Goal: Task Accomplishment & Management: Complete application form

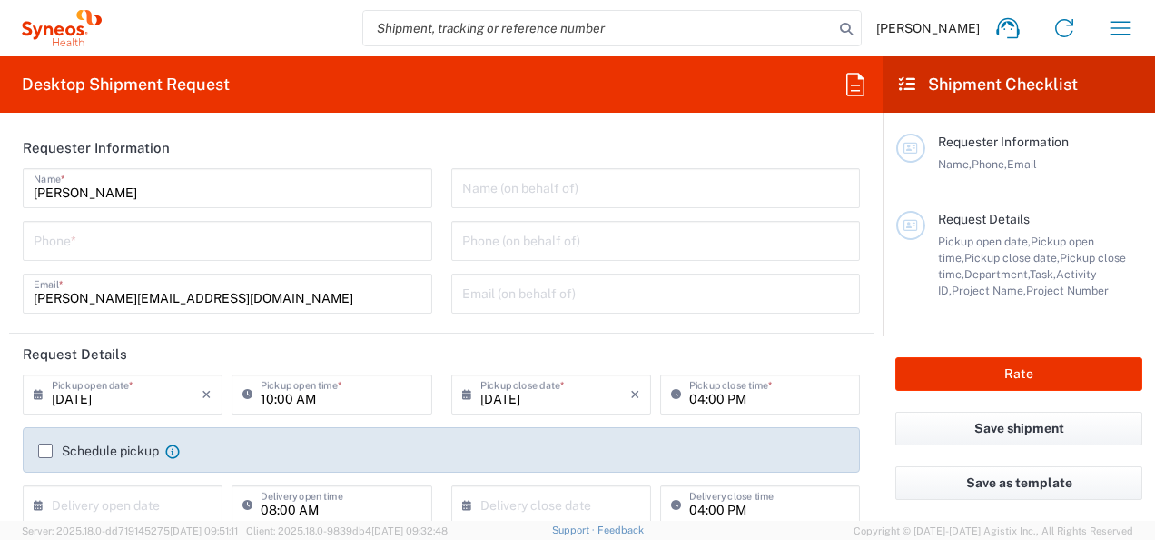
type input "[GEOGRAPHIC_DATA]"
type input "IVH Mexico SA de CV"
type input "3226"
click at [501, 196] on input "text" at bounding box center [656, 187] width 388 height 32
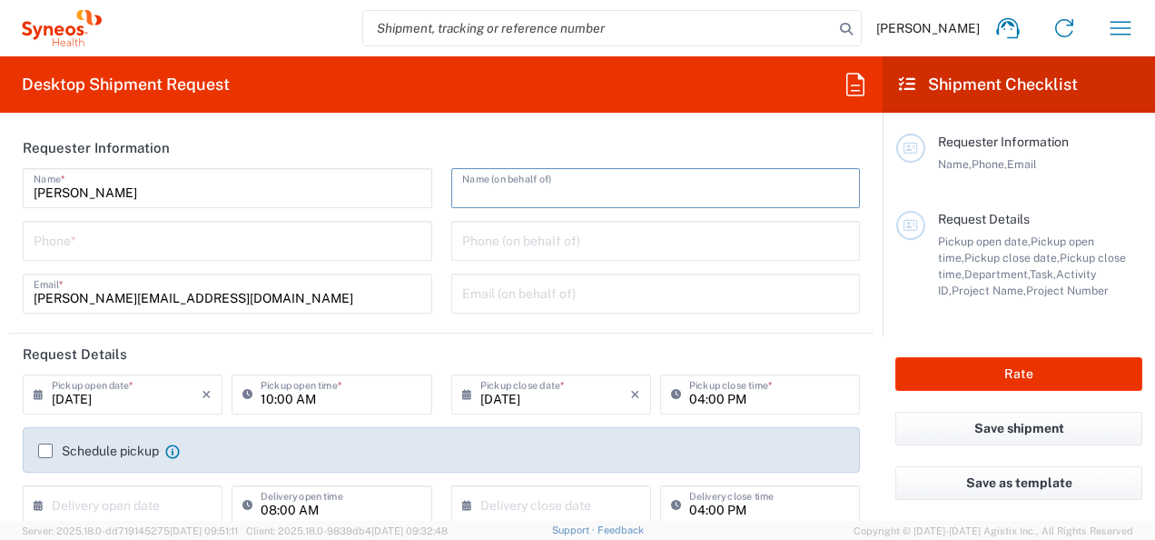
click at [286, 253] on input "tel" at bounding box center [228, 239] width 388 height 32
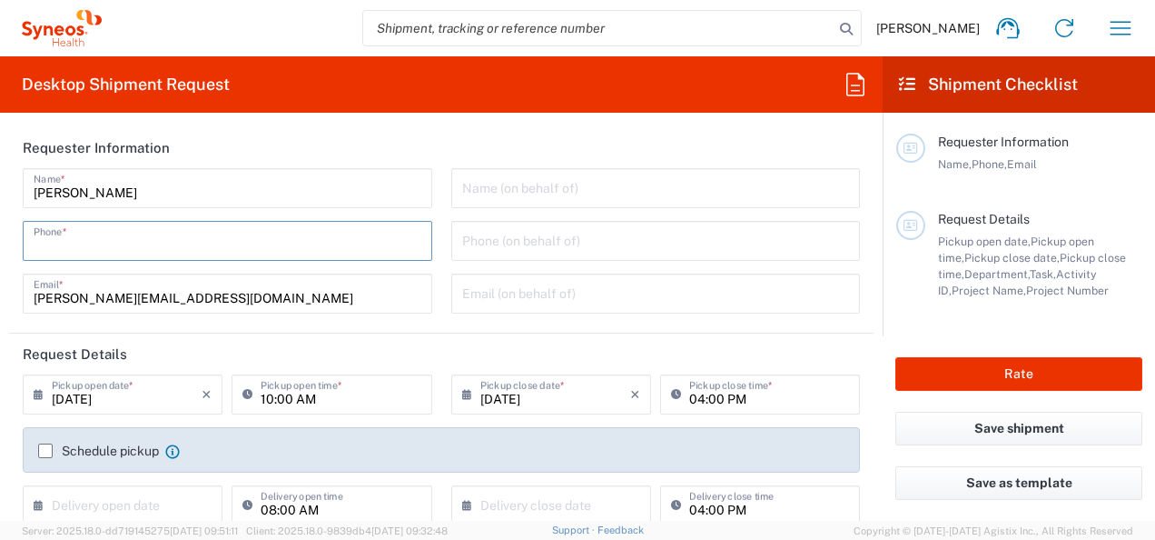
type input "5520124948"
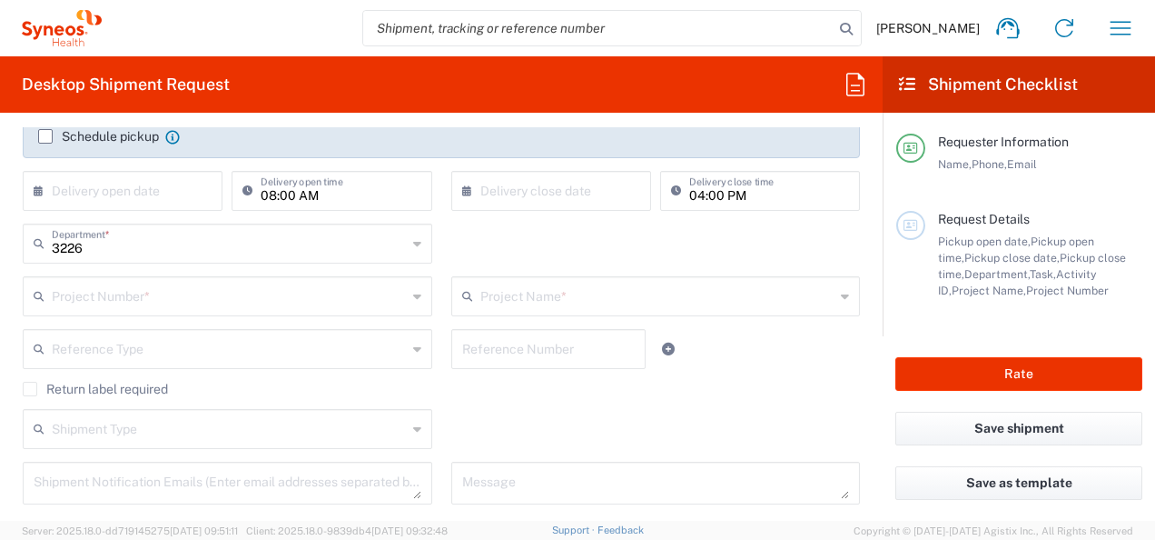
scroll to position [305, 0]
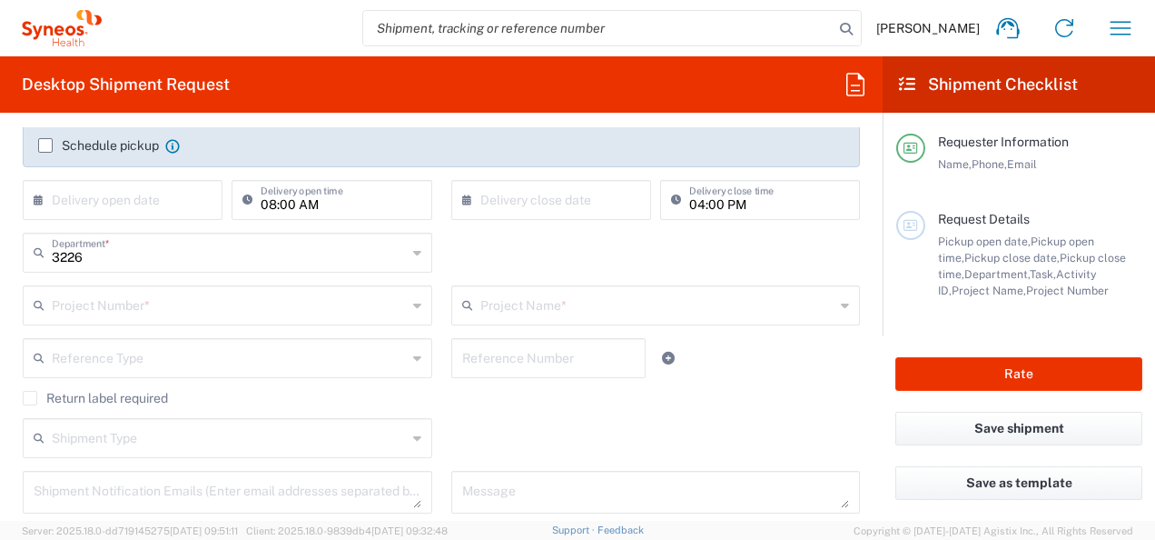
click at [841, 309] on icon at bounding box center [845, 305] width 8 height 29
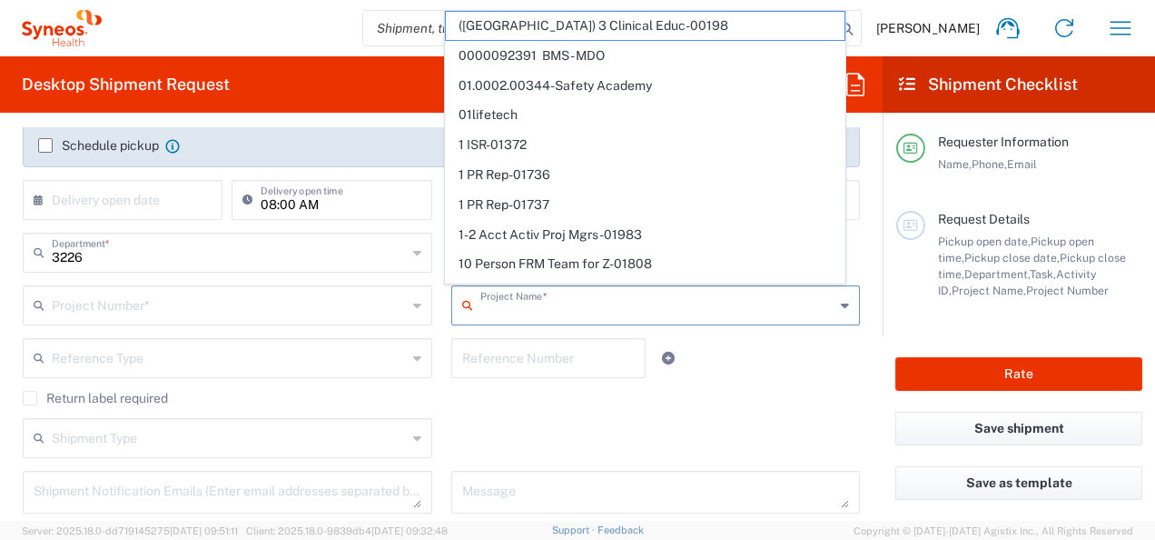
click at [423, 276] on div "3226 Department * 3226 3000 3100 3109 3110 3111 3112 3125 3130 3135 3136 3150 3…" at bounding box center [228, 259] width 429 height 53
click at [500, 301] on input "text" at bounding box center [658, 304] width 355 height 32
click at [317, 303] on input "text" at bounding box center [229, 304] width 355 height 32
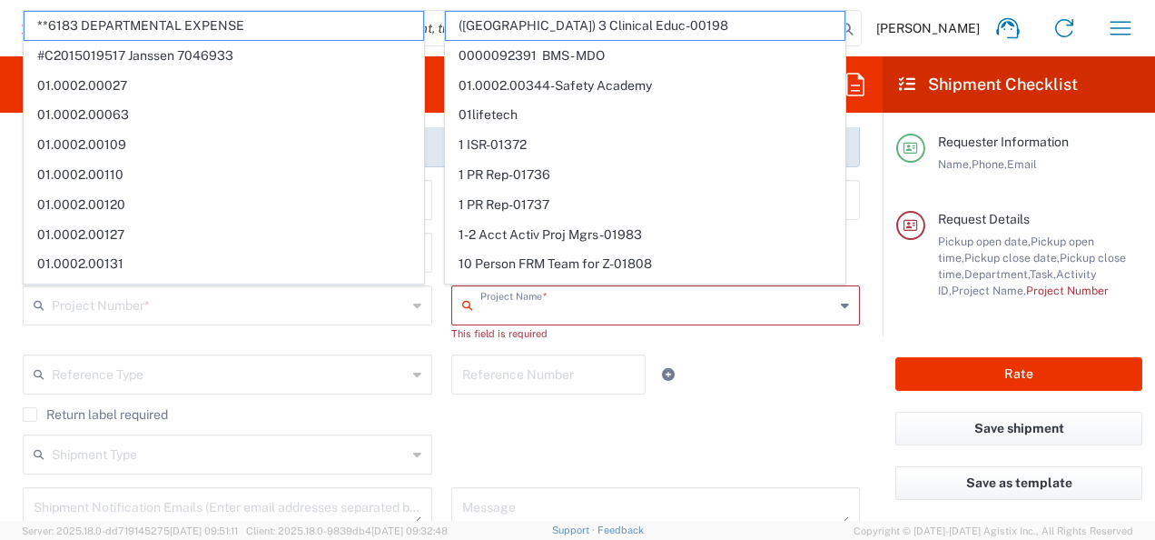
click at [541, 307] on input "text" at bounding box center [658, 304] width 355 height 32
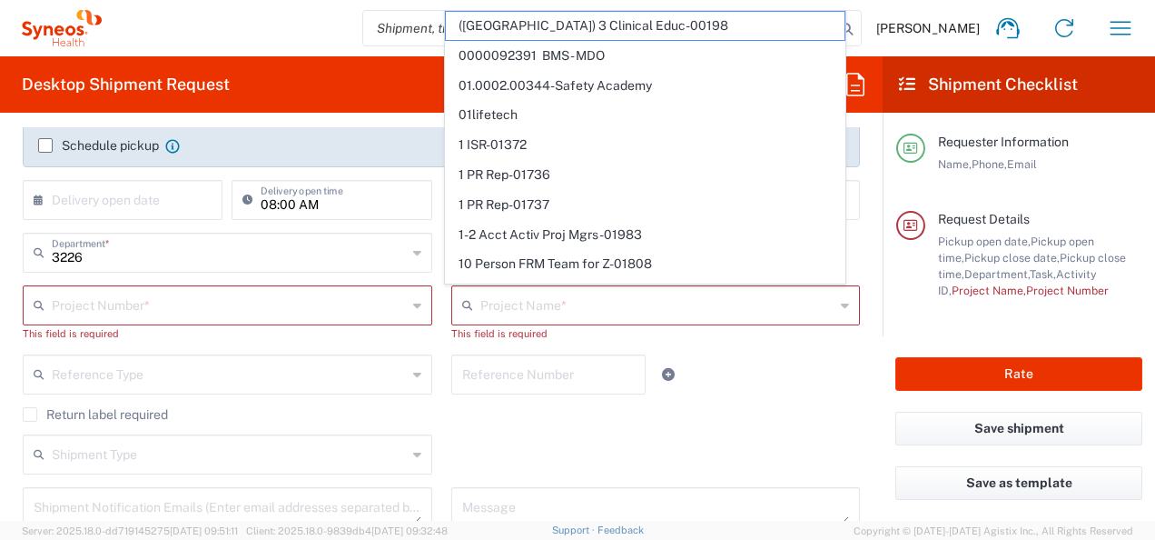
click at [349, 338] on div "This field is required" at bounding box center [228, 333] width 410 height 16
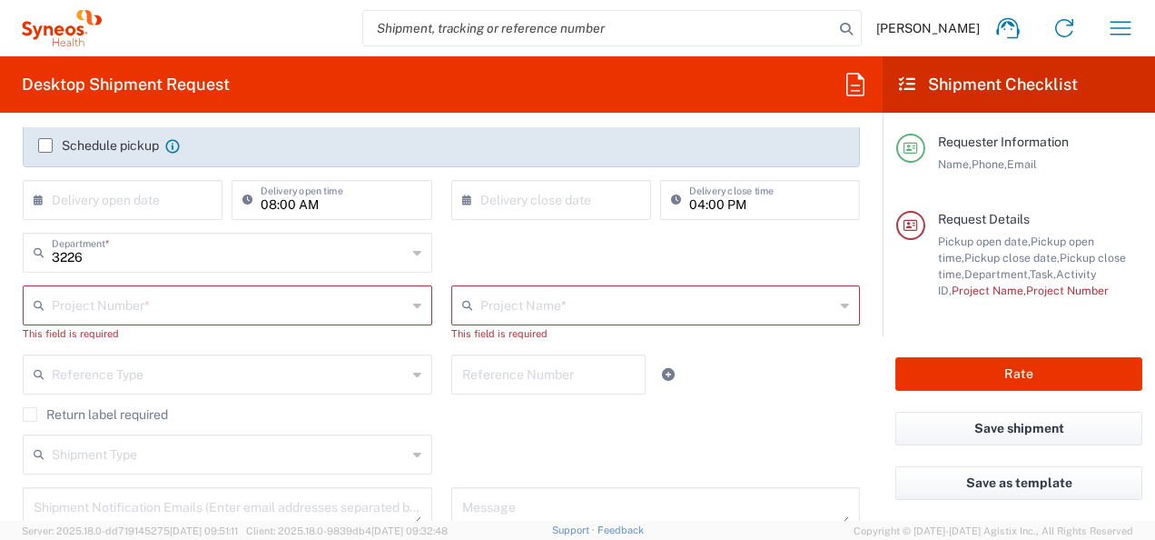
click at [753, 350] on div "Project Name * ([GEOGRAPHIC_DATA]) 3 Clinical Educ-00198 0000092391 BMS - MDO 0…" at bounding box center [655, 319] width 429 height 69
click at [413, 310] on icon at bounding box center [417, 305] width 8 height 29
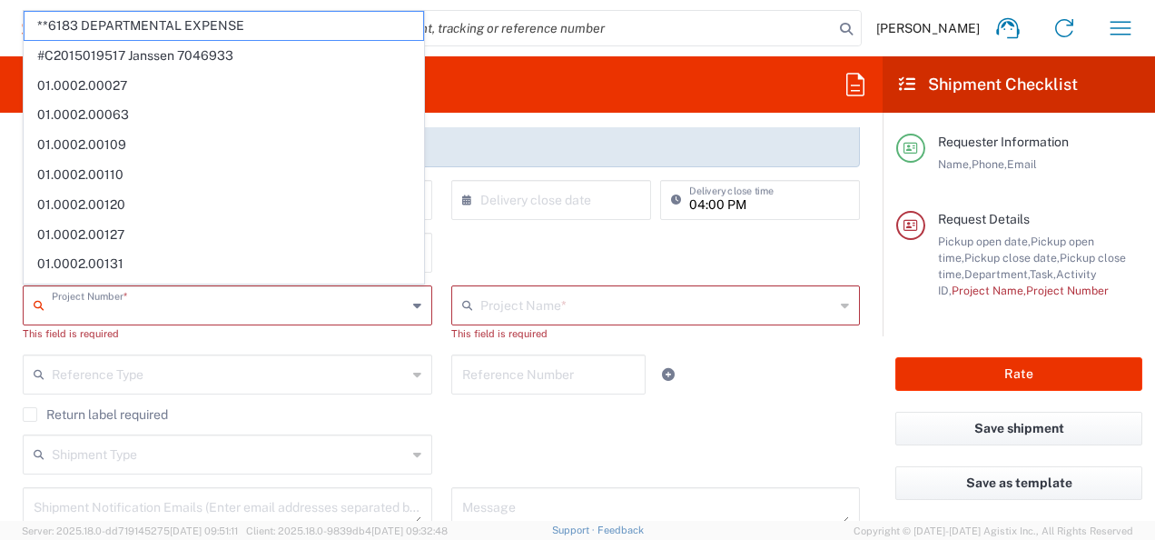
type input "d"
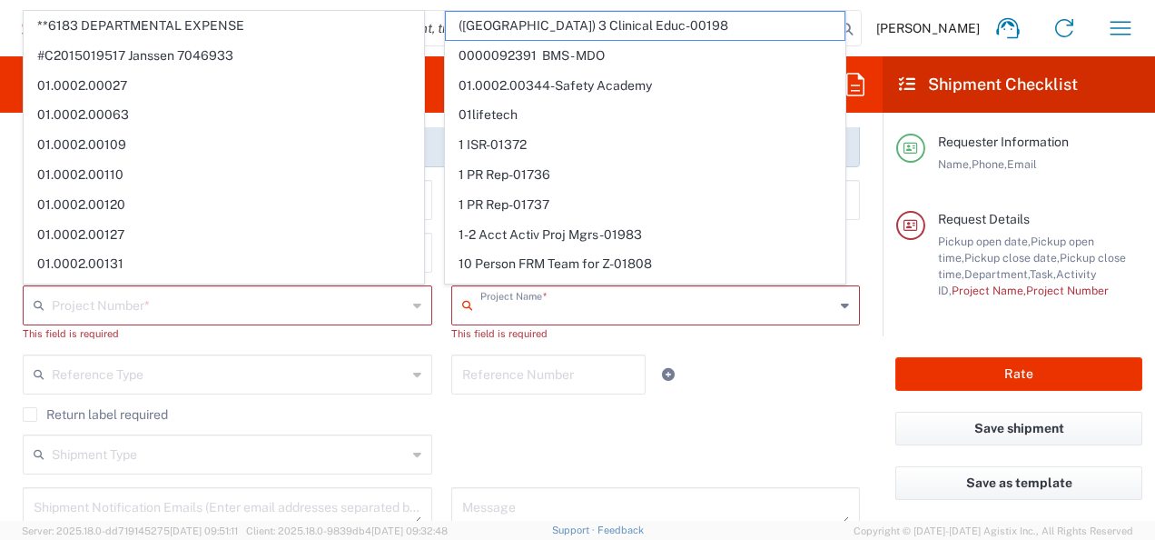
click at [532, 308] on input "text" at bounding box center [658, 304] width 355 height 32
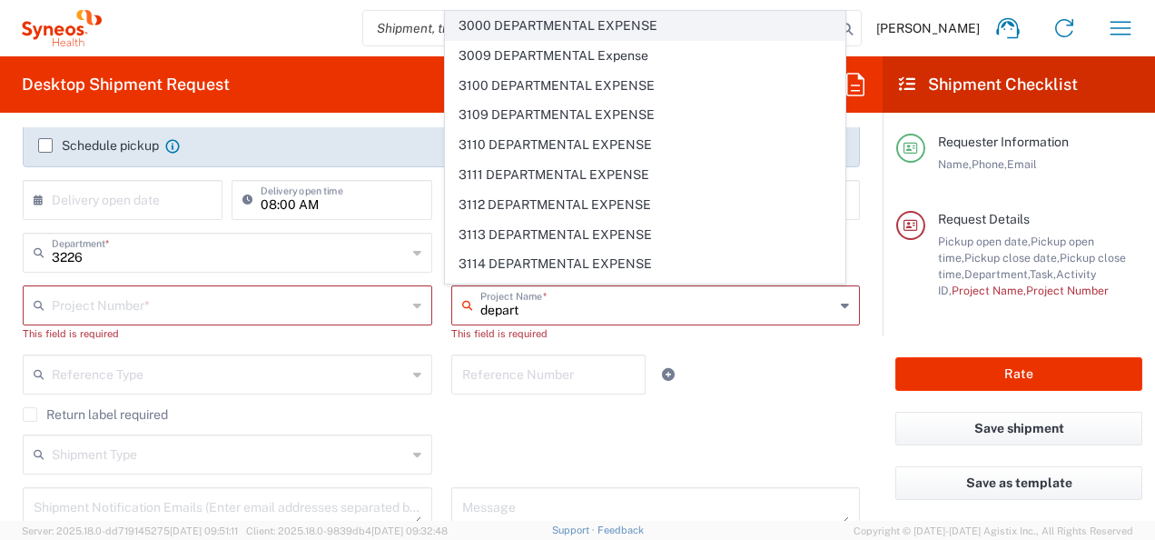
click at [635, 26] on span "3000 DEPARTMENTAL EXPENSE" at bounding box center [645, 26] width 399 height 28
type input "3000 DEPARTMENTAL EXPENSE"
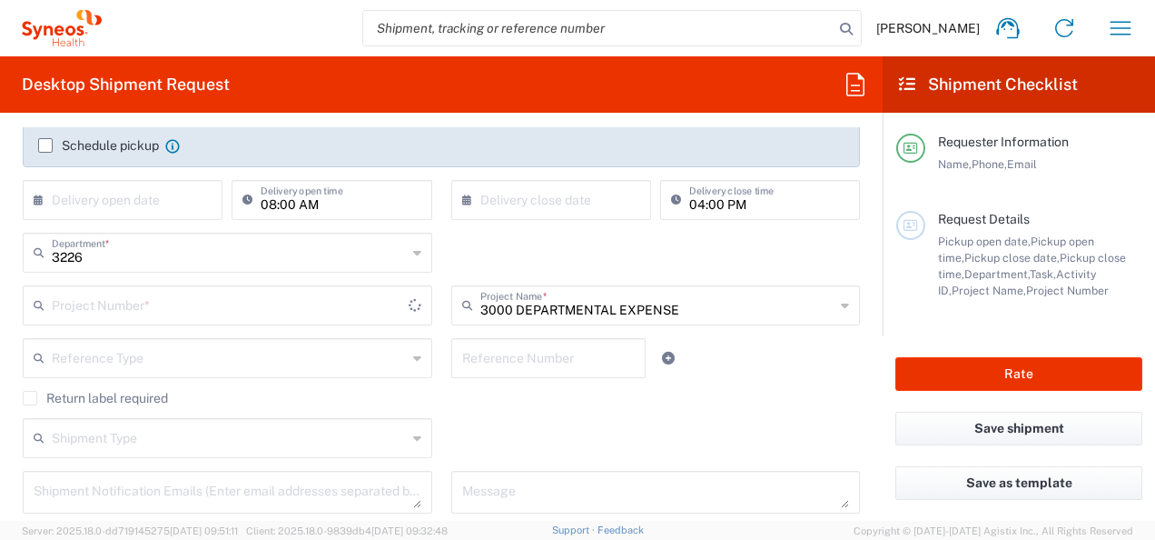
type input "3000 DEPARTMENTAL EXPENSE"
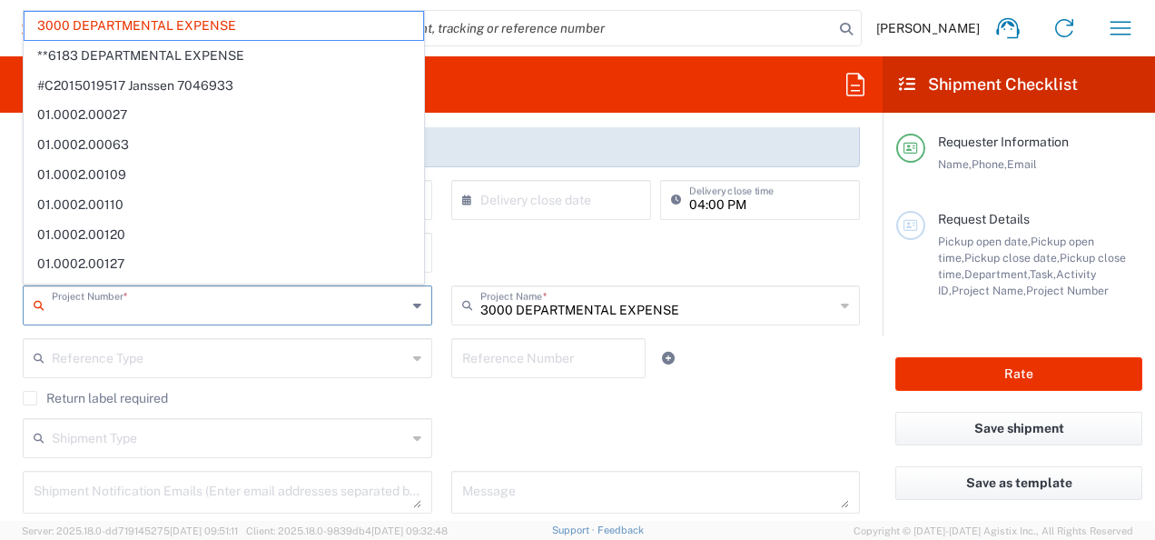
click at [196, 312] on input "text" at bounding box center [229, 304] width 355 height 32
click at [535, 257] on div "3226 Department * 3226 3000 3100 3109 3110 3111 3112 3125 3130 3135 3136 3150 3…" at bounding box center [442, 259] width 857 height 53
type input "3000 DEPARTMENTAL EXPENSE"
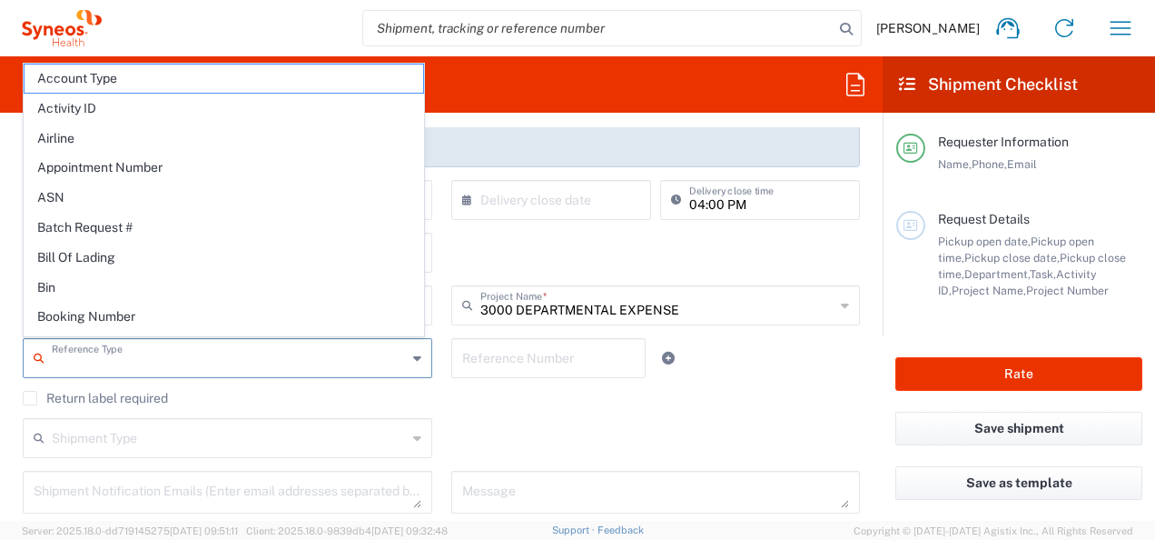
click at [356, 347] on input "text" at bounding box center [229, 357] width 355 height 32
click at [538, 358] on input "text" at bounding box center [548, 357] width 173 height 32
click at [362, 354] on input "text" at bounding box center [229, 357] width 355 height 32
click at [460, 402] on agx-checkbox-control "Return label required" at bounding box center [442, 398] width 838 height 15
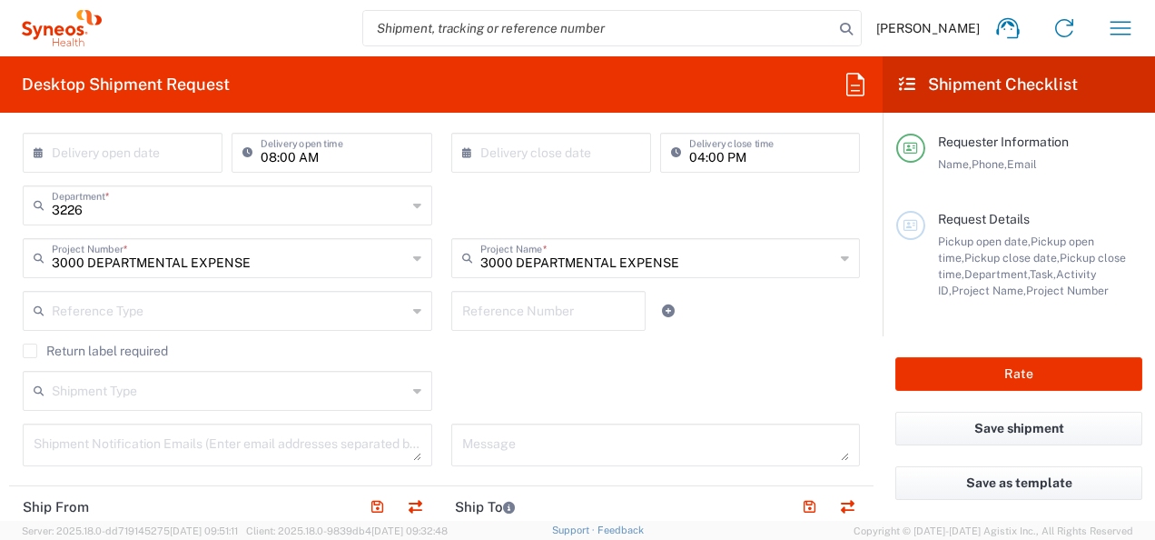
scroll to position [347, 0]
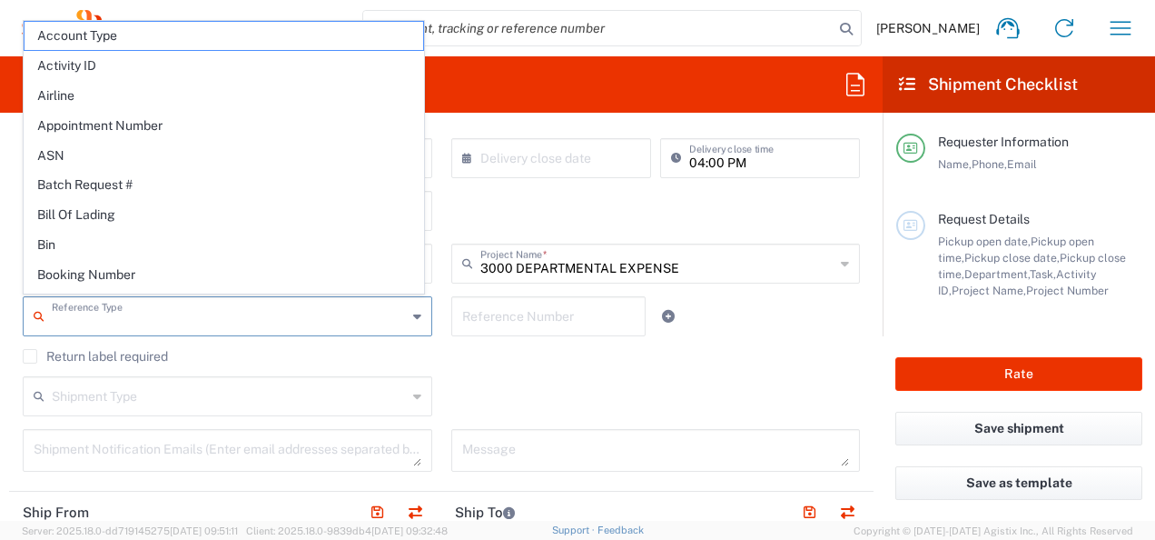
click at [178, 316] on input "text" at bounding box center [229, 315] width 355 height 32
click at [202, 320] on input "text" at bounding box center [229, 315] width 355 height 32
click at [498, 372] on div "Return label required" at bounding box center [442, 362] width 838 height 27
click at [265, 318] on input "text" at bounding box center [229, 315] width 355 height 32
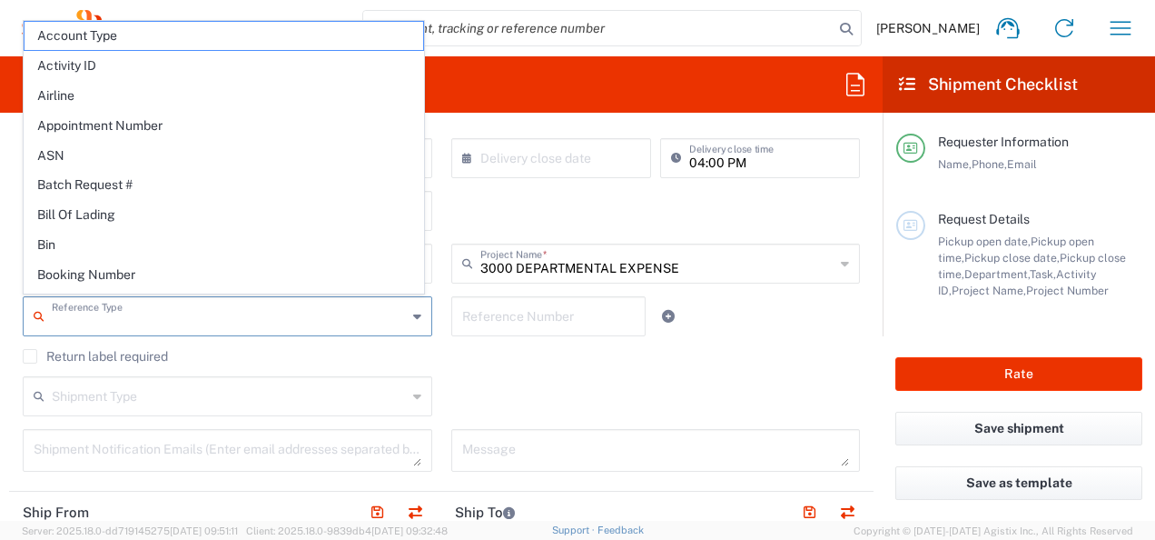
click at [265, 318] on input "text" at bounding box center [229, 315] width 355 height 32
click at [515, 392] on div "Shipment Type Batch Regular" at bounding box center [442, 402] width 857 height 53
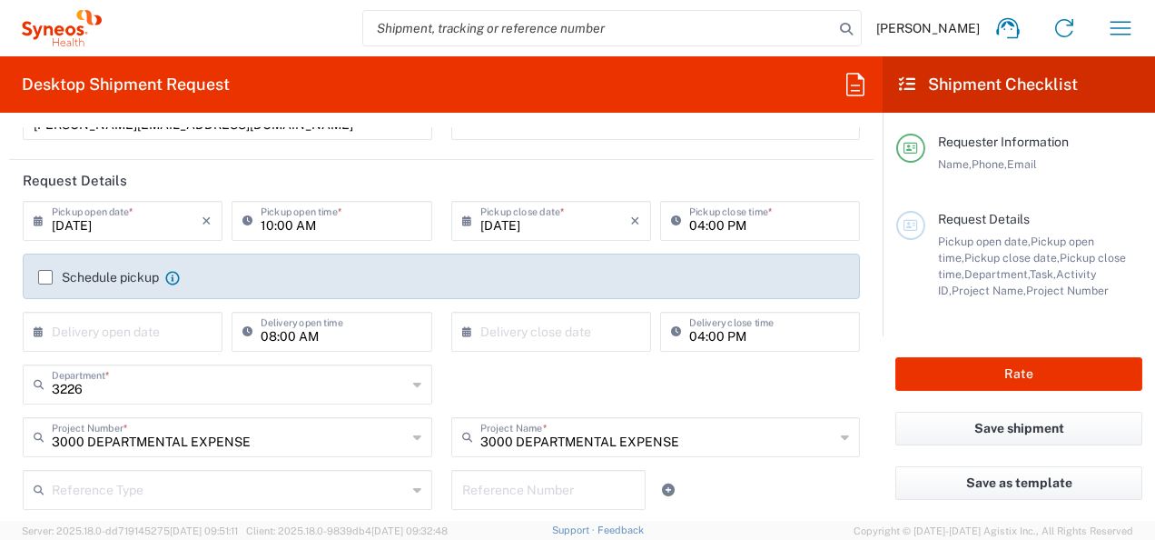
scroll to position [164, 0]
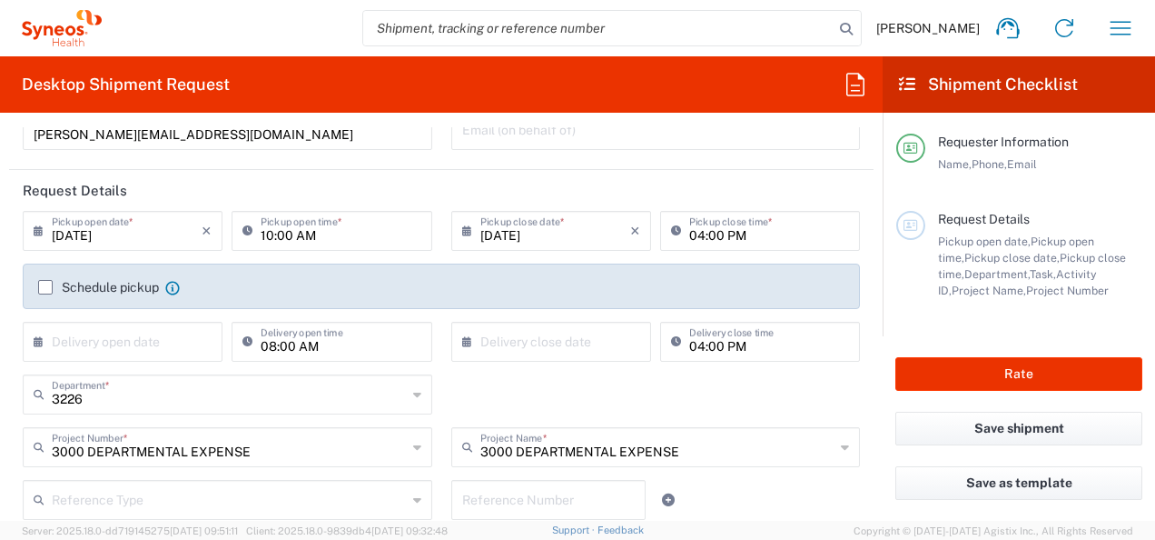
click at [40, 229] on icon at bounding box center [43, 230] width 18 height 29
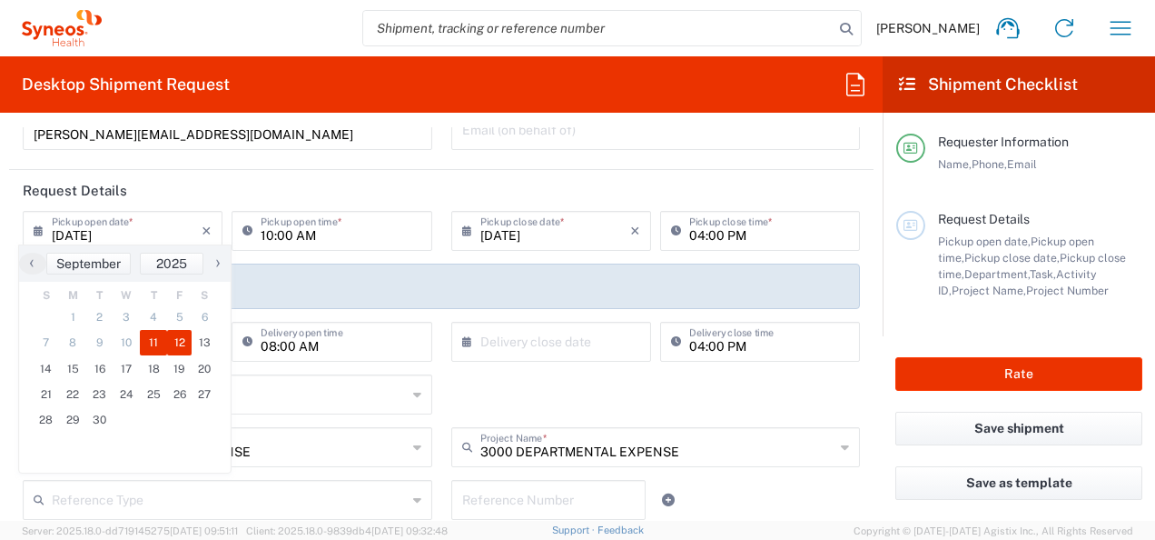
click at [185, 333] on span "12" at bounding box center [179, 342] width 25 height 25
type input "[DATE]"
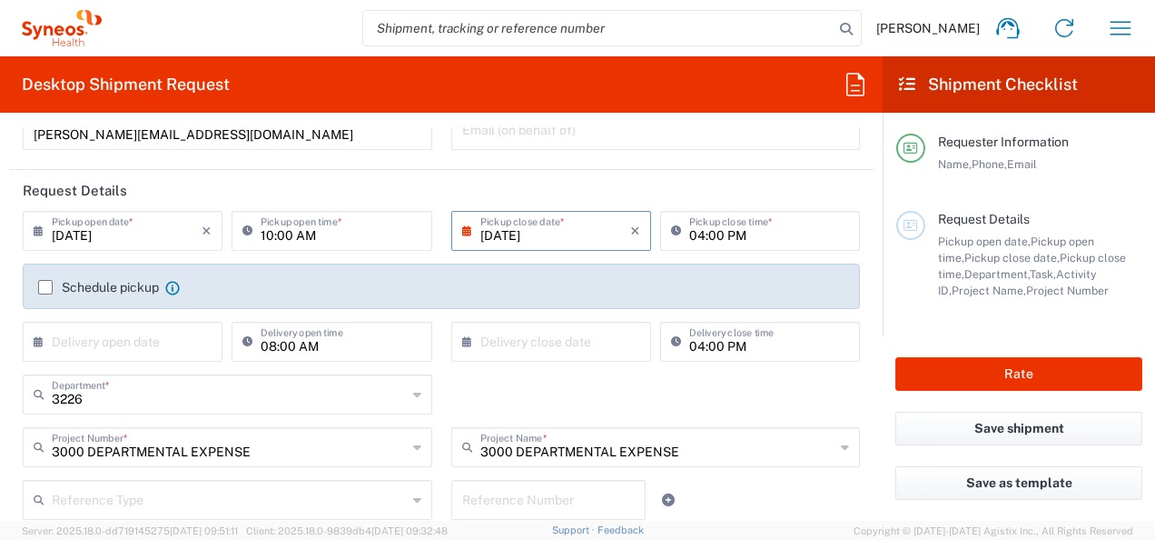
scroll to position [169, 0]
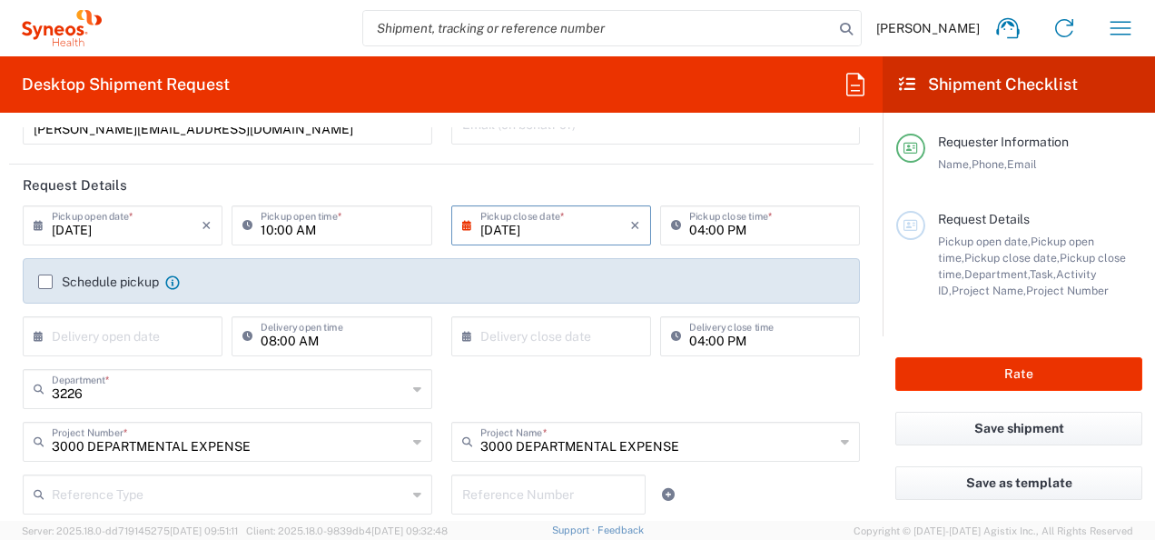
click at [40, 275] on label "Schedule pickup" at bounding box center [98, 281] width 121 height 15
click at [45, 282] on input "Schedule pickup" at bounding box center [45, 282] width 0 height 0
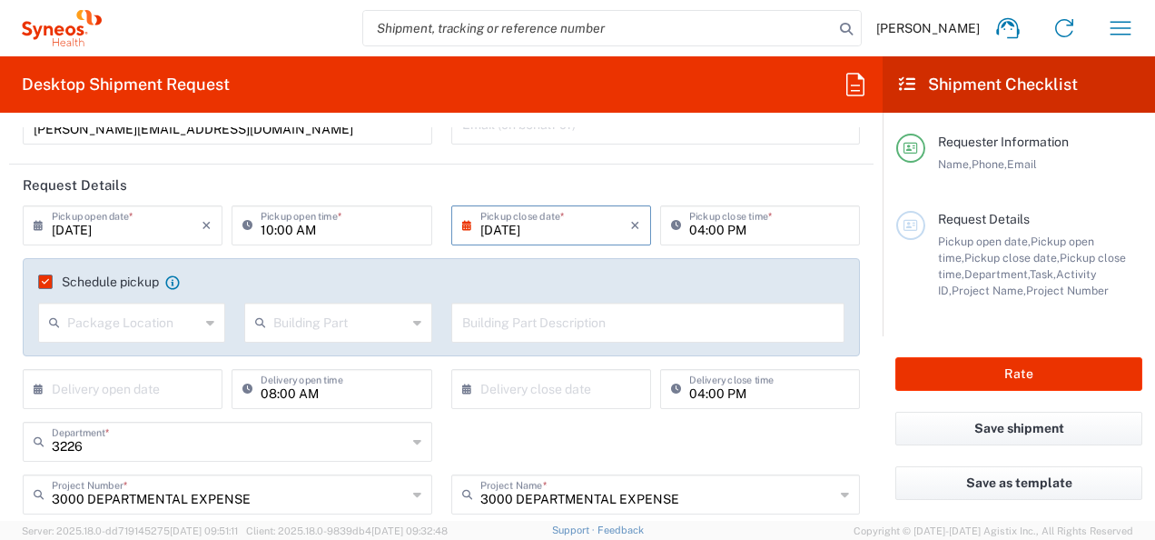
click at [202, 319] on div "Package Location" at bounding box center [131, 322] width 187 height 40
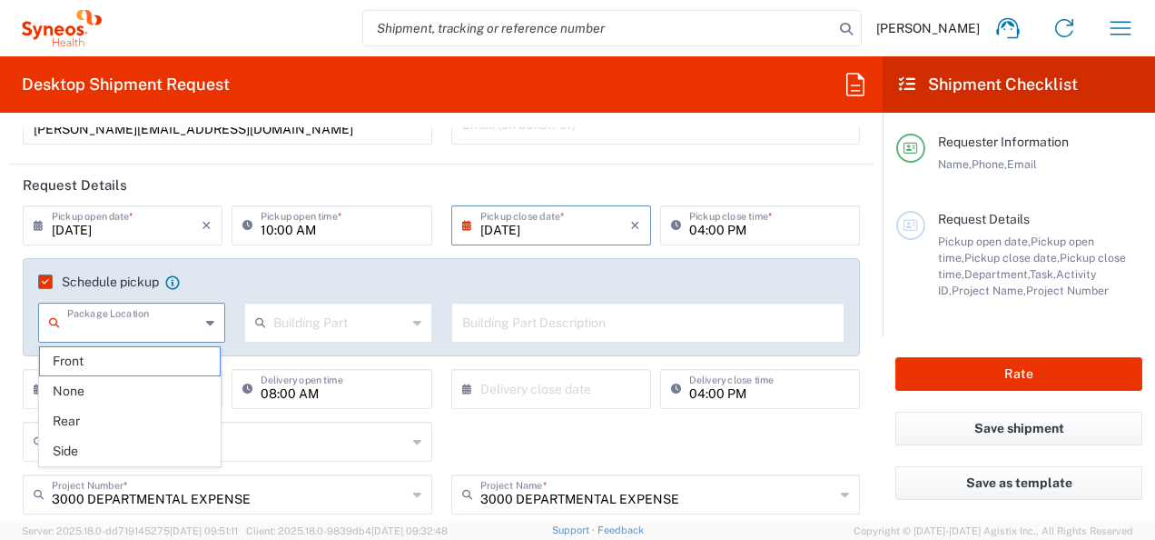
click at [345, 351] on div "Building Part Apartment Building Department Floor Room Suite" at bounding box center [338, 328] width 206 height 53
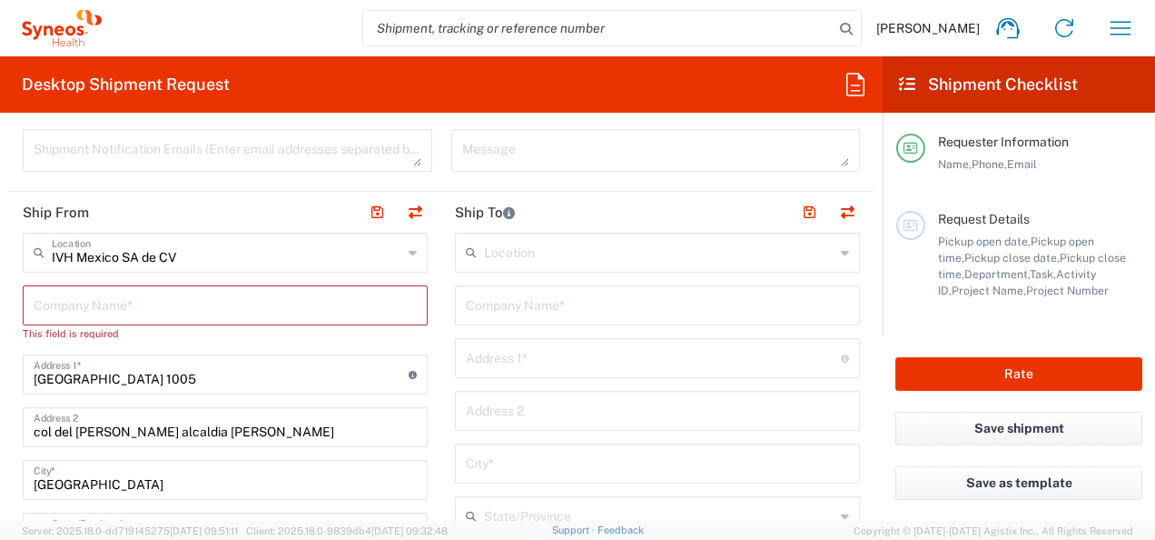
scroll to position [724, 0]
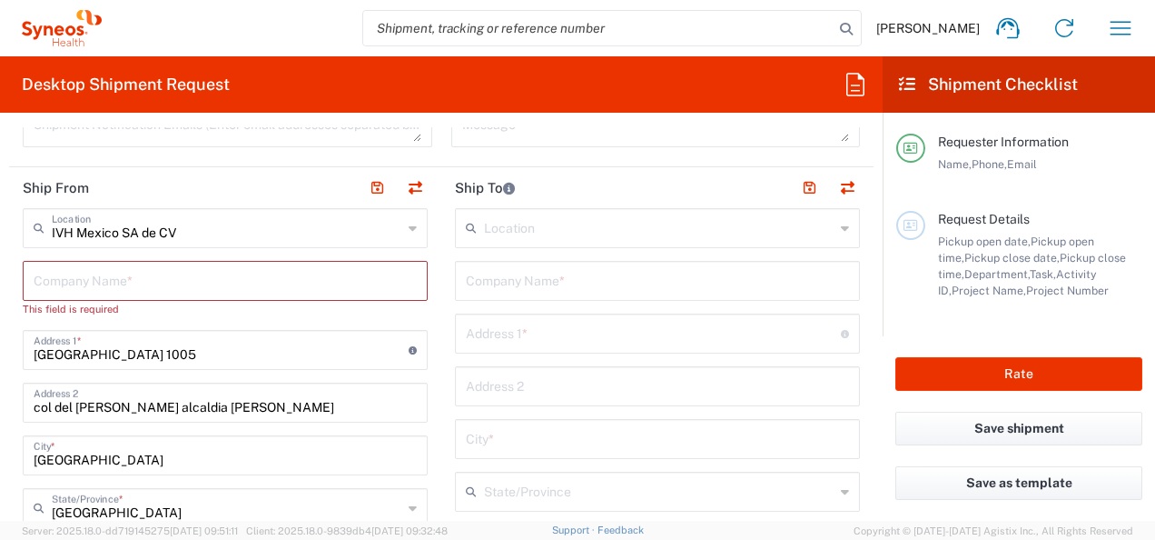
click at [154, 278] on input "text" at bounding box center [225, 279] width 383 height 32
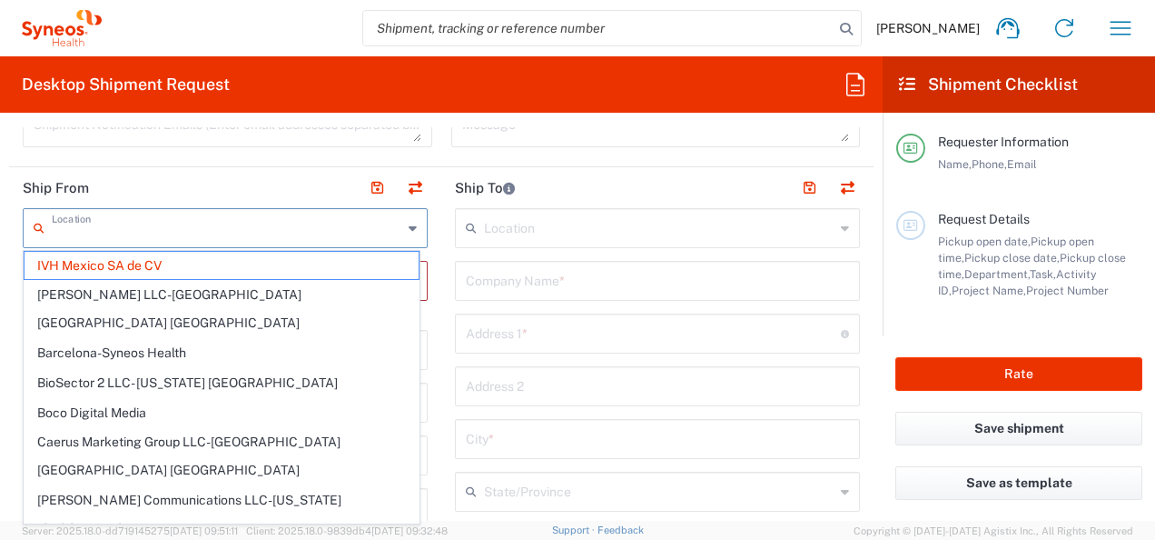
click at [203, 230] on input "text" at bounding box center [227, 227] width 351 height 32
type input "i"
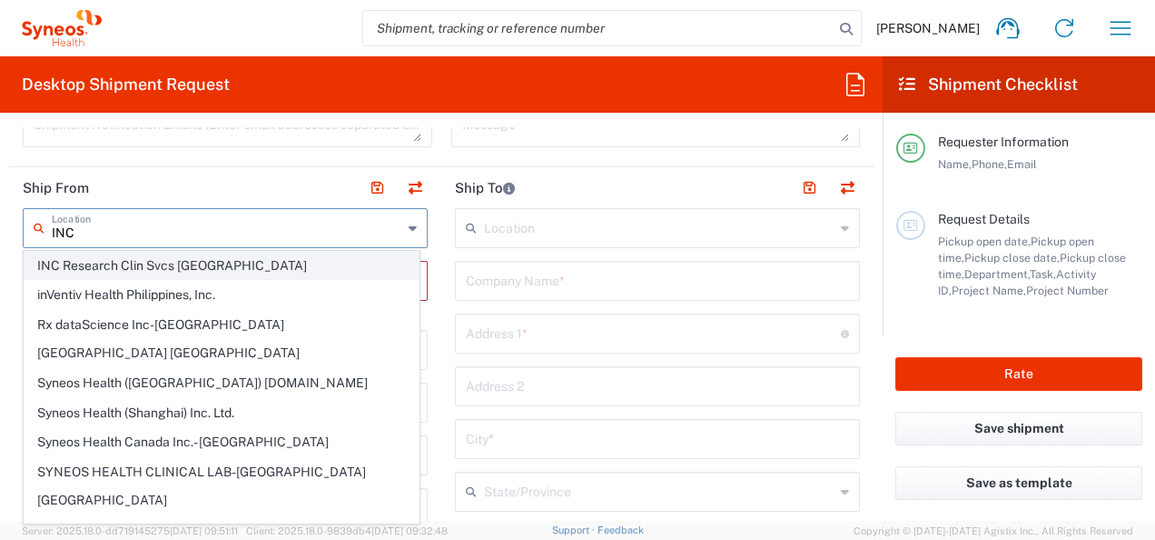
click at [203, 269] on span "INC Research Clin Svcs [GEOGRAPHIC_DATA]" at bounding box center [222, 266] width 394 height 28
type input "INC Research Clin Svcs [GEOGRAPHIC_DATA]"
type input "[STREET_ADDRESS][PERSON_NAME]"
type input "[GEOGRAPHIC_DATA], [GEOGRAPHIC_DATA]"
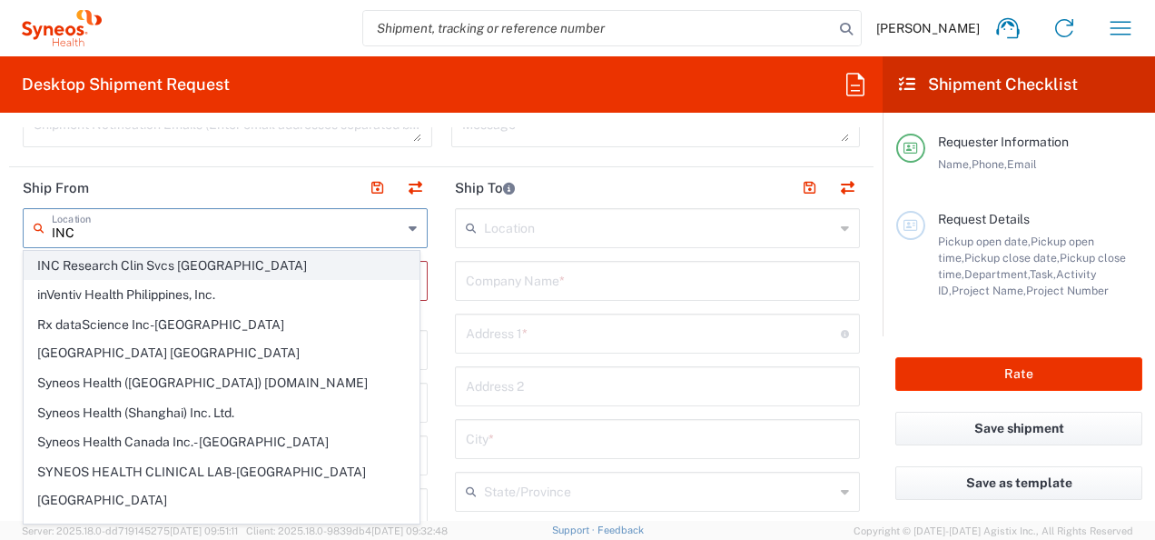
type input "Tlalnepantla"
type input "54060"
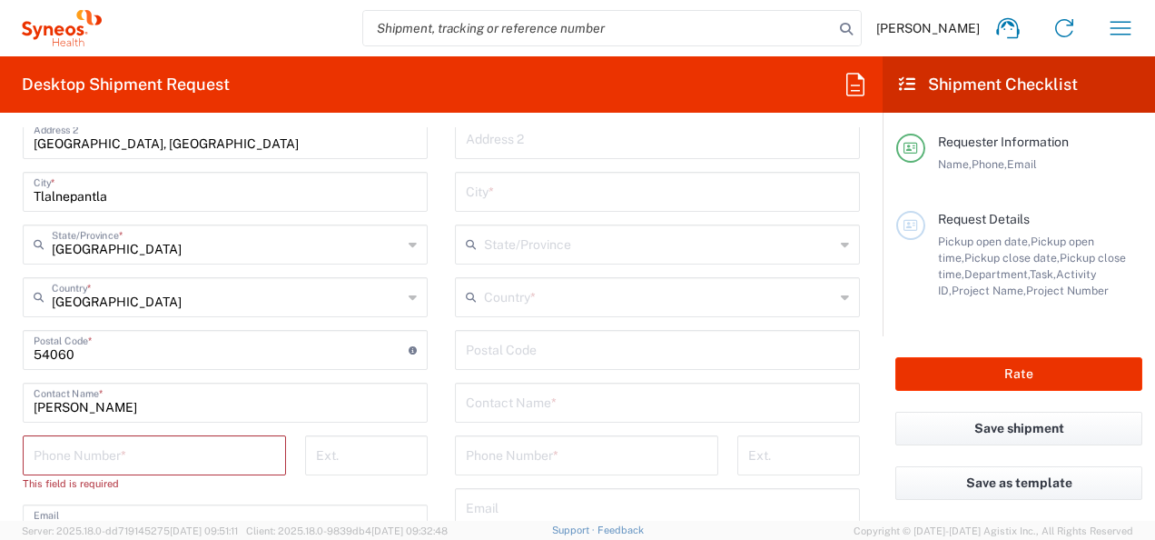
scroll to position [976, 0]
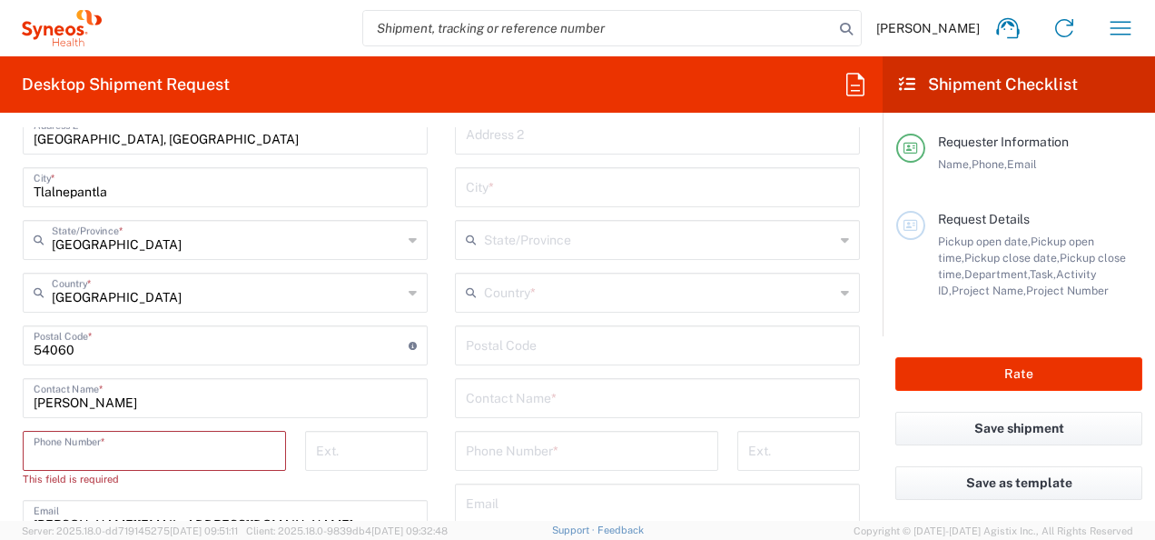
click at [202, 456] on input "tel" at bounding box center [155, 449] width 242 height 32
type input "5520124948"
type input "[PERSON_NAME][EMAIL_ADDRESS][DOMAIN_NAME]"
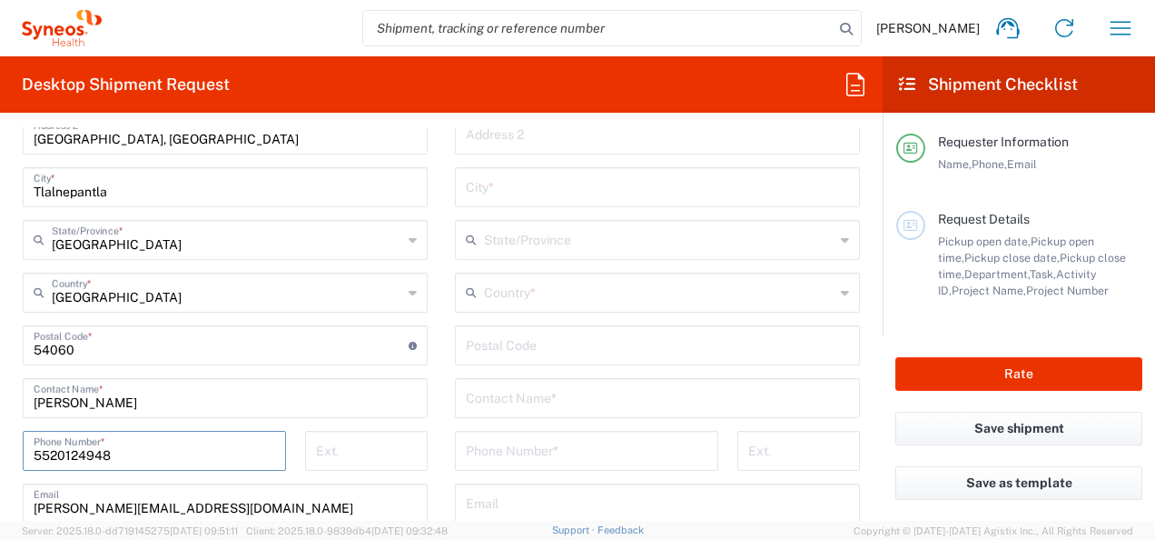
drag, startPoint x: 158, startPoint y: 452, endPoint x: -2, endPoint y: 449, distance: 159.9
click at [0, 449] on html "[PERSON_NAME] Home Shipment estimator Shipment tracking Desktop shipment reques…" at bounding box center [577, 270] width 1155 height 540
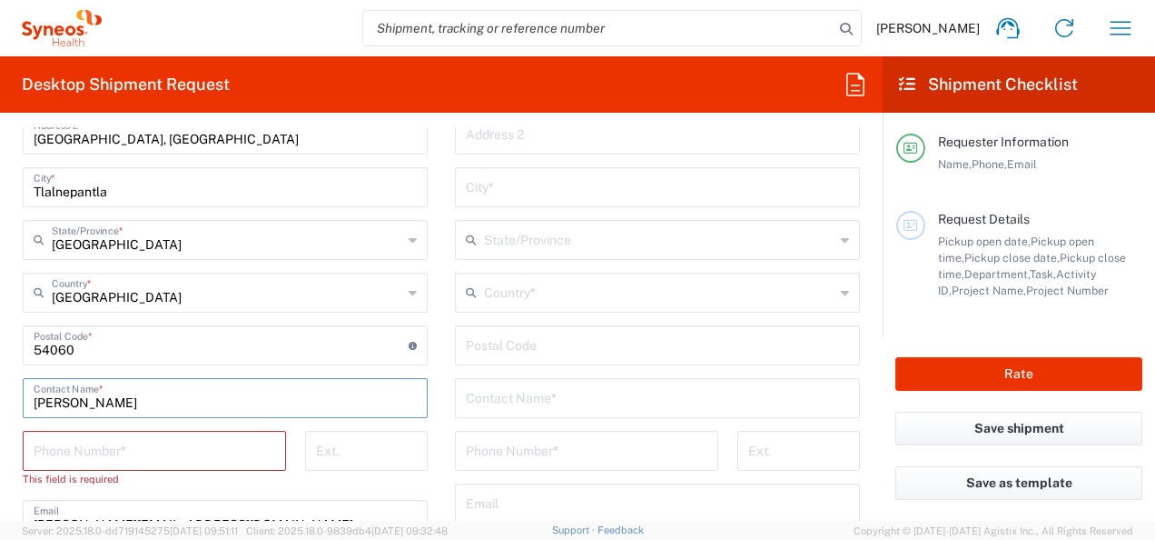
drag, startPoint x: 116, startPoint y: 389, endPoint x: -4, endPoint y: 402, distance: 120.7
click at [0, 402] on html "[PERSON_NAME] Home Shipment estimator Shipment tracking Desktop shipment reques…" at bounding box center [577, 270] width 1155 height 540
type input "[PERSON_NAME]"
click at [86, 456] on input "tel" at bounding box center [155, 449] width 242 height 32
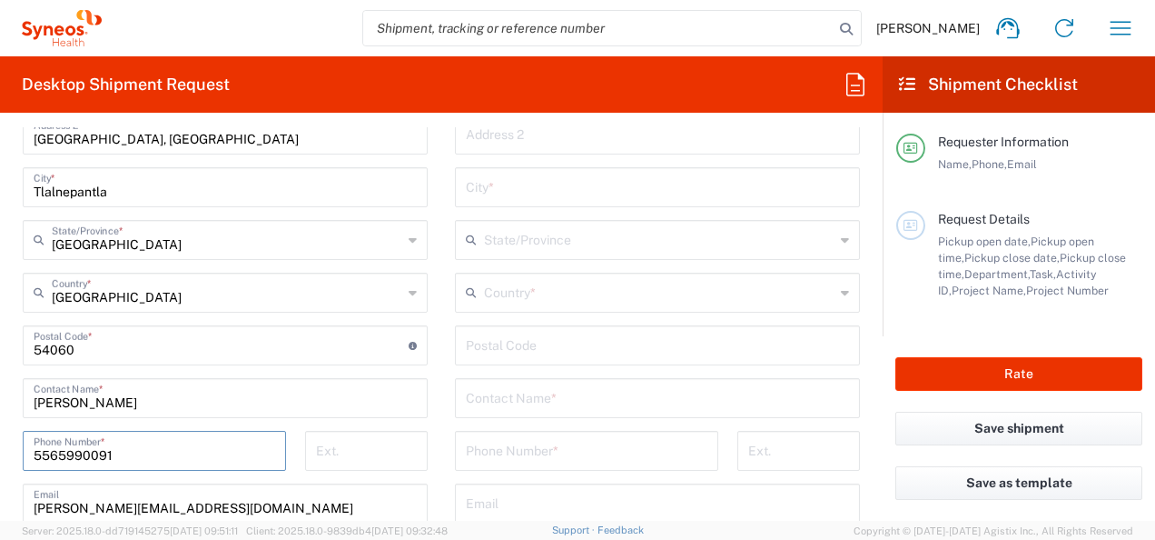
type input "5565990091"
click at [123, 401] on input "[PERSON_NAME]" at bounding box center [225, 397] width 383 height 32
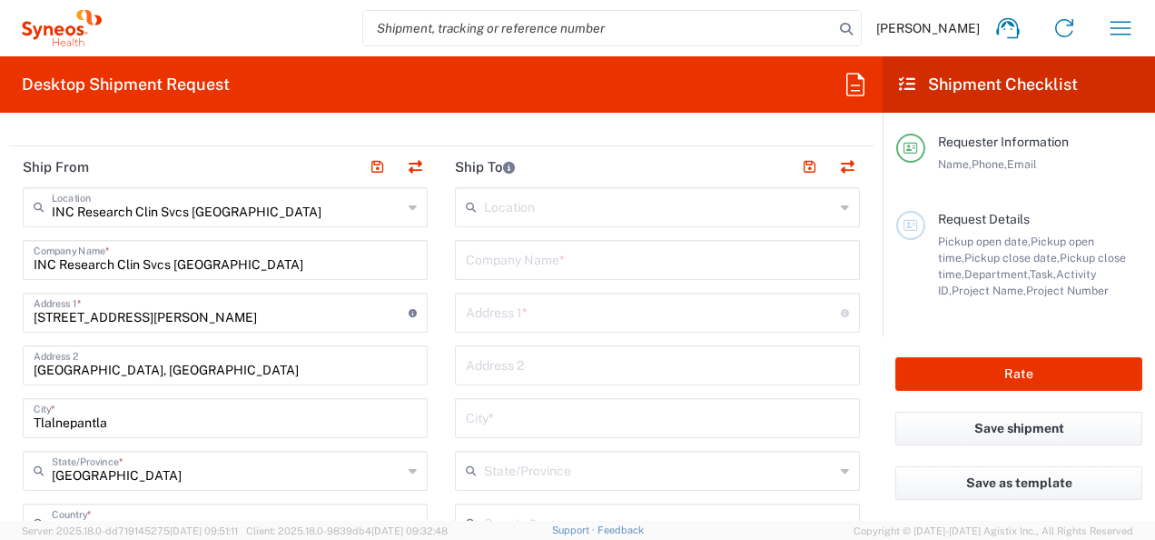
scroll to position [739, 0]
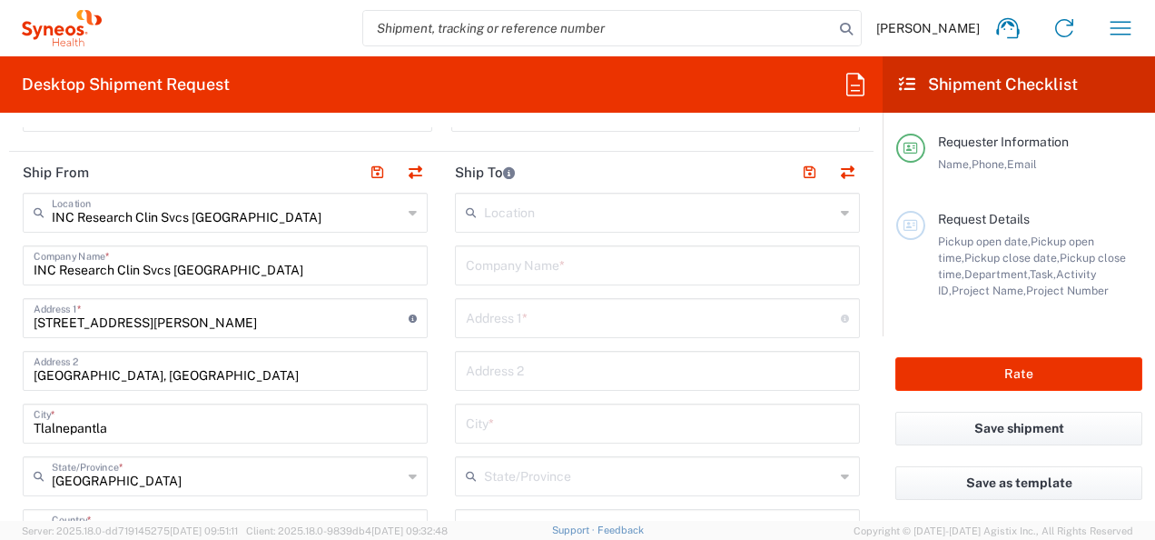
type input "[PERSON_NAME]"
click at [543, 214] on input "text" at bounding box center [659, 211] width 351 height 32
type input "H"
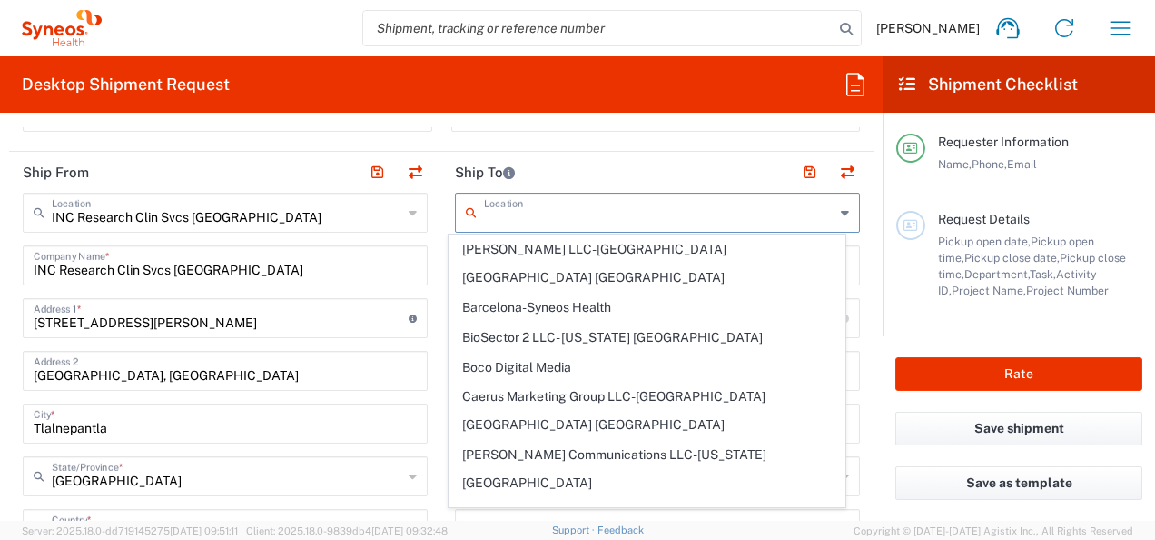
click at [494, 222] on input "text" at bounding box center [659, 211] width 351 height 32
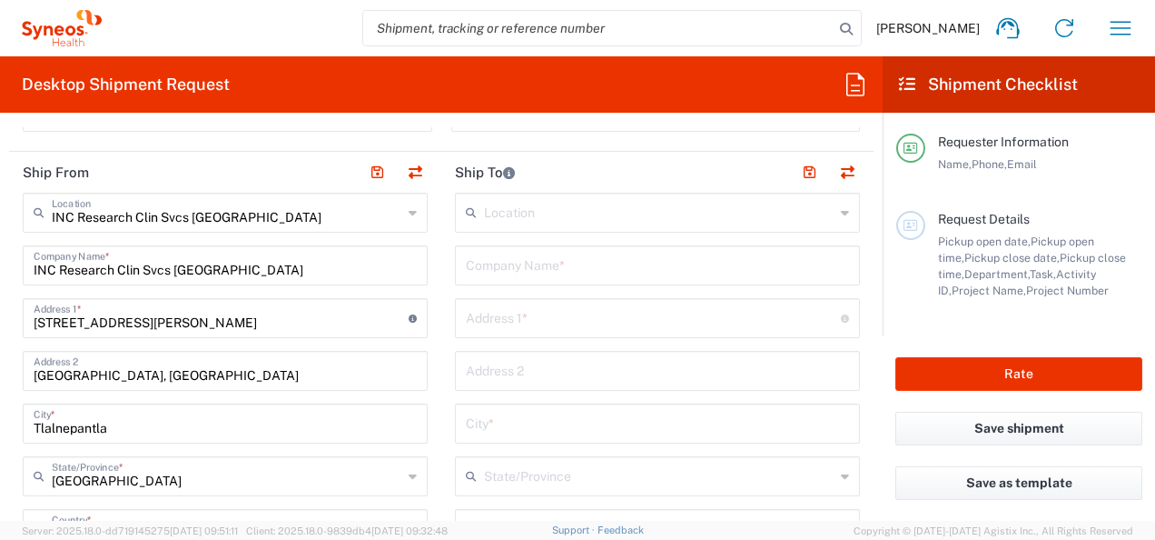
click at [617, 256] on input "text" at bounding box center [657, 264] width 383 height 32
type input "HOME"
click at [555, 322] on input "text" at bounding box center [653, 317] width 375 height 32
type input "Altavista"
type input "CDMX"
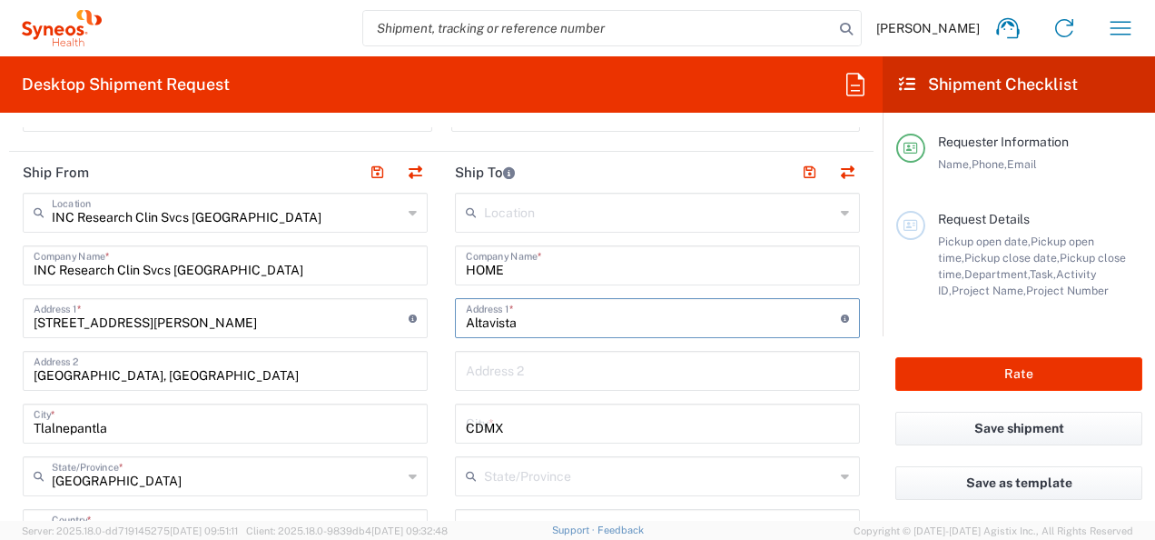
type input "CDMX"
type input "[GEOGRAPHIC_DATA]"
type input "07150"
type input "5520124948"
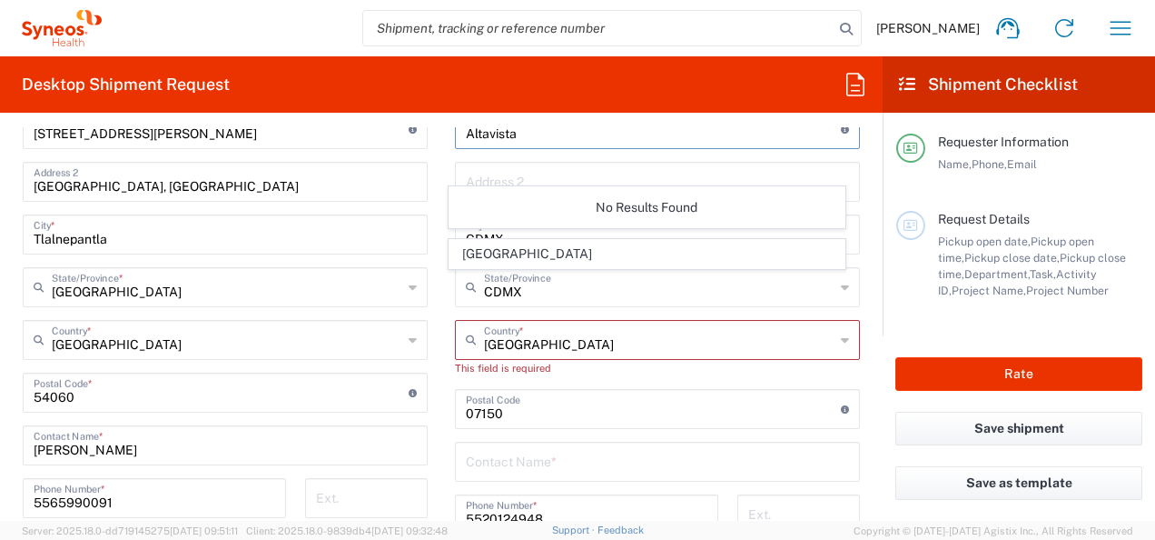
scroll to position [896, 0]
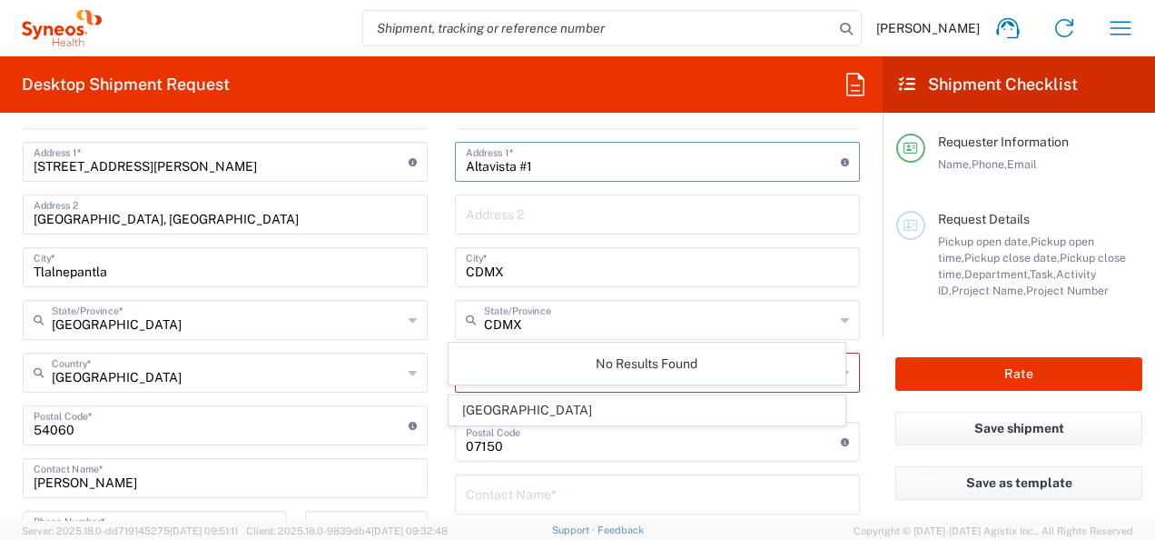
type input "Altavista #12"
click at [547, 162] on input "Altavista #12" at bounding box center [653, 160] width 375 height 32
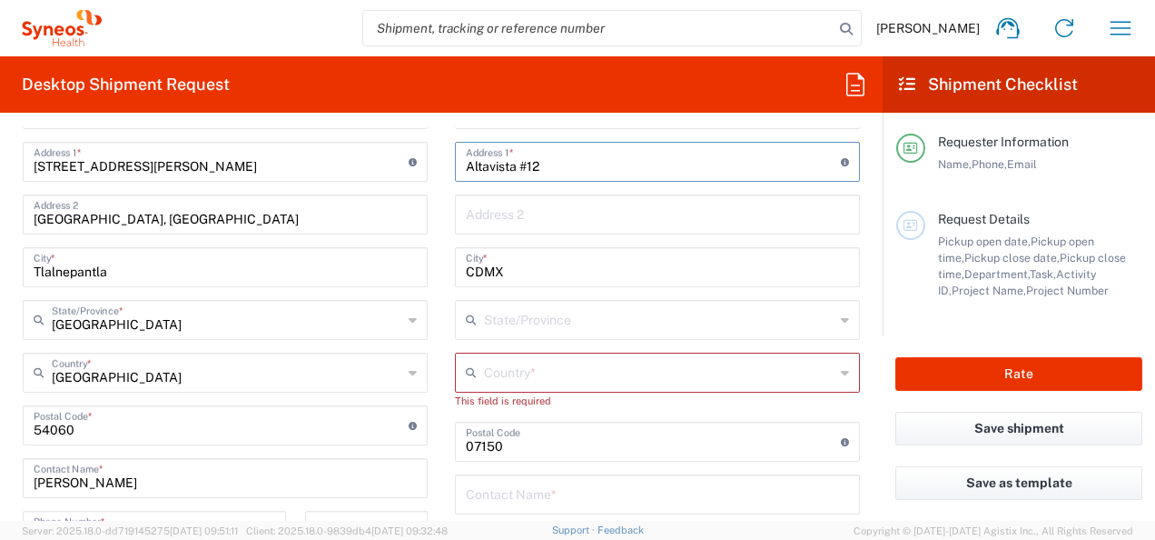
click at [543, 156] on input "Altavista #12" at bounding box center [653, 160] width 375 height 32
type input "Altavista #12"
click at [512, 212] on input "text" at bounding box center [657, 213] width 383 height 32
type input "Col La [PERSON_NAME]"
click at [798, 366] on input "text" at bounding box center [659, 371] width 351 height 32
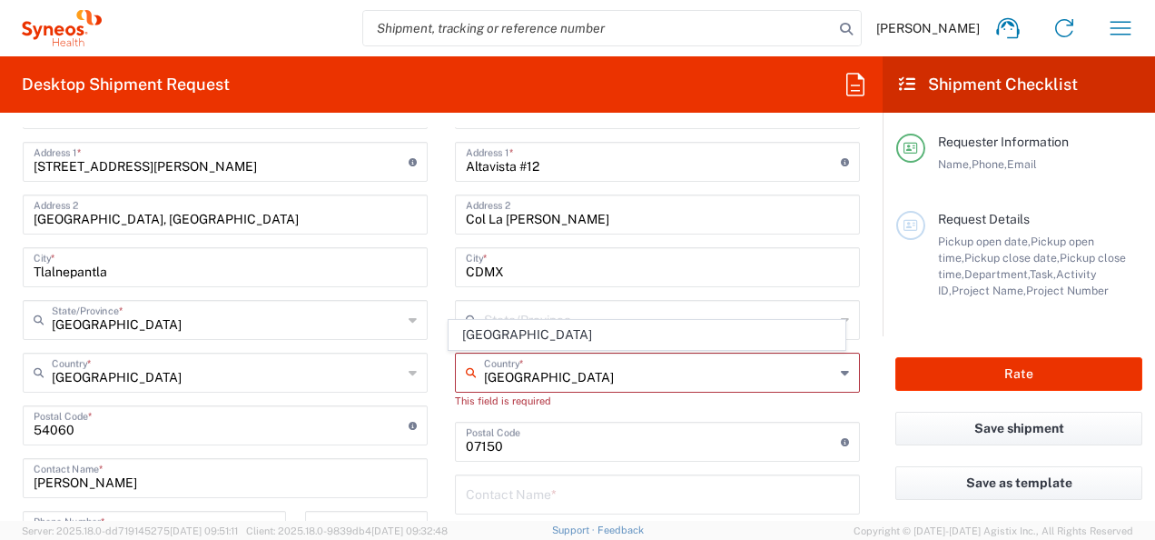
type input "[GEOGRAPHIC_DATA]"
click at [541, 309] on input "text" at bounding box center [659, 318] width 351 height 32
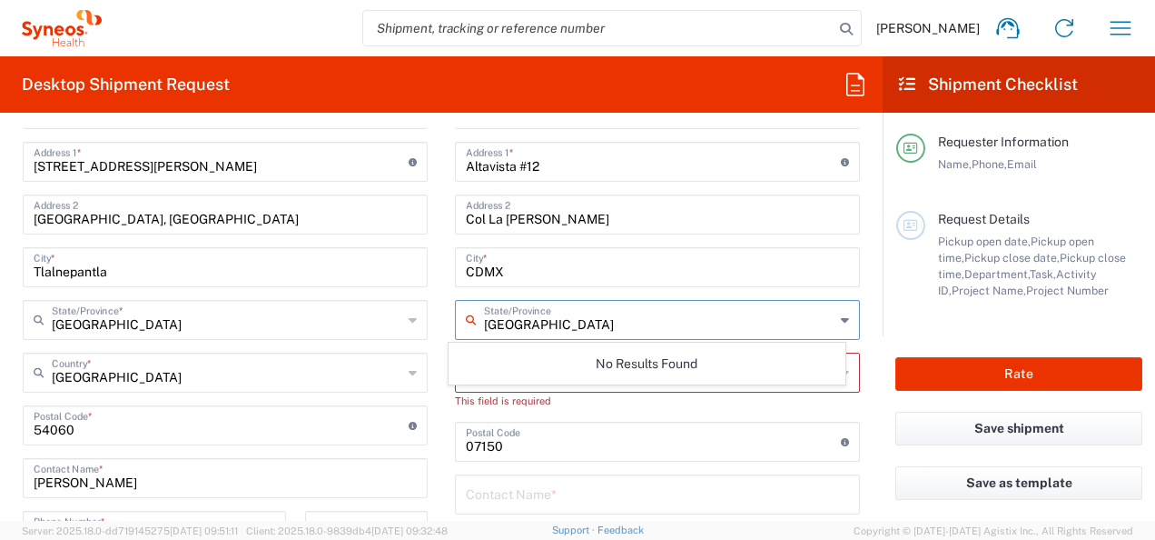
type input "[GEOGRAPHIC_DATA]"
click at [687, 269] on input "CDMX" at bounding box center [657, 266] width 383 height 32
drag, startPoint x: 512, startPoint y: 318, endPoint x: 524, endPoint y: 322, distance: 12.7
click at [512, 318] on input "text" at bounding box center [659, 318] width 351 height 32
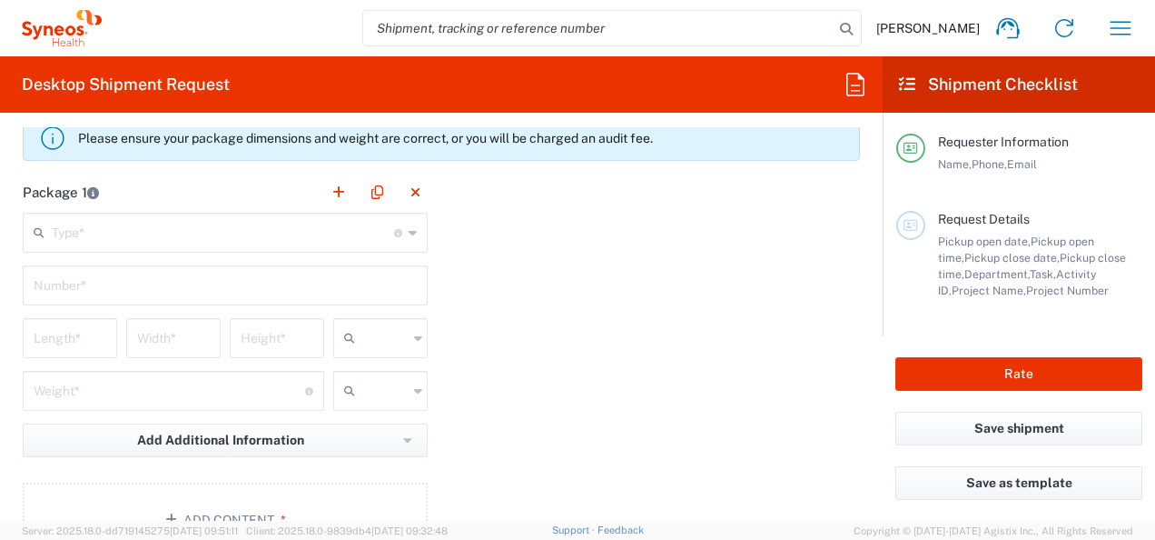
scroll to position [1690, 0]
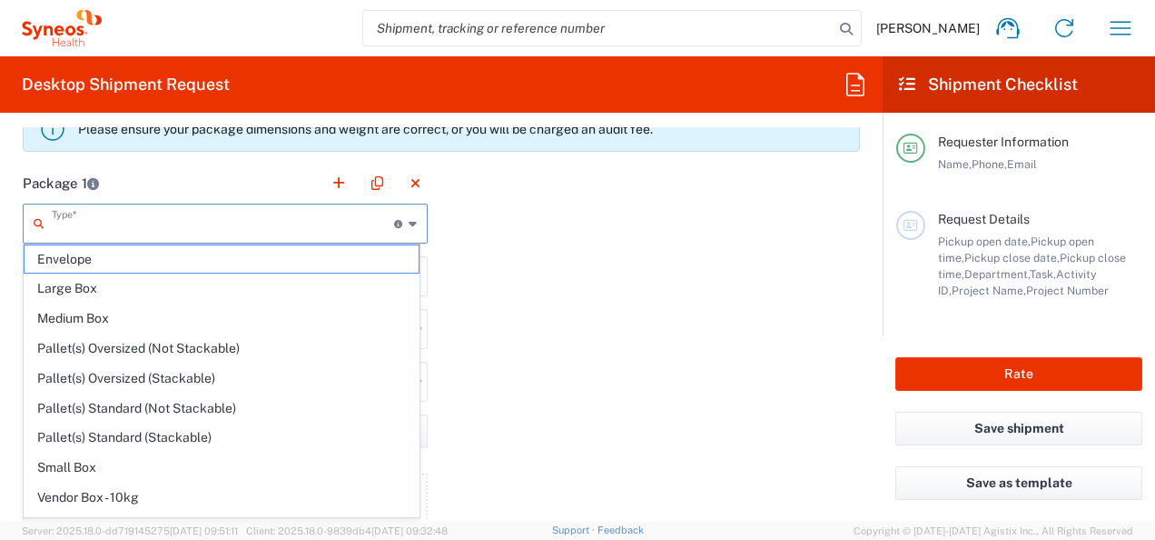
click at [177, 224] on input "text" at bounding box center [223, 222] width 342 height 32
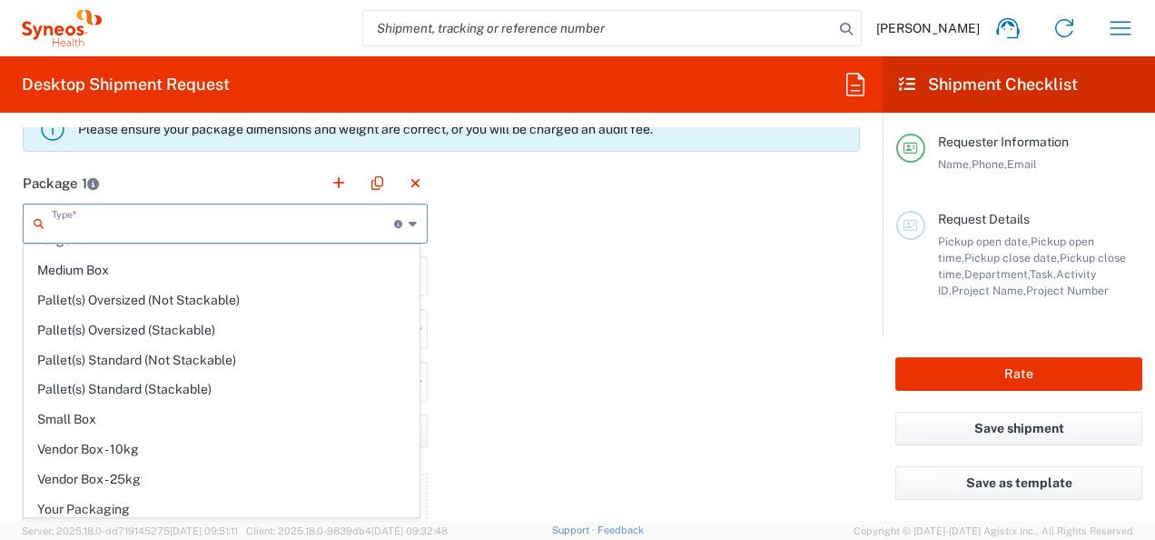
scroll to position [0, 0]
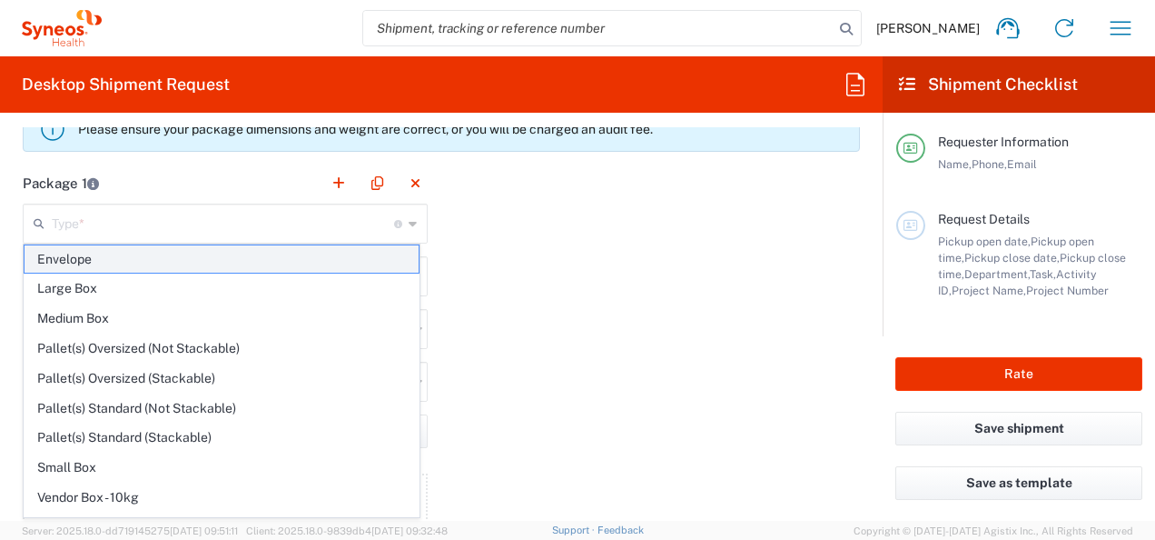
click at [332, 266] on span "Envelope" at bounding box center [222, 259] width 394 height 28
type input "Envelope"
type input "1"
type input "9.5"
type input "12.5"
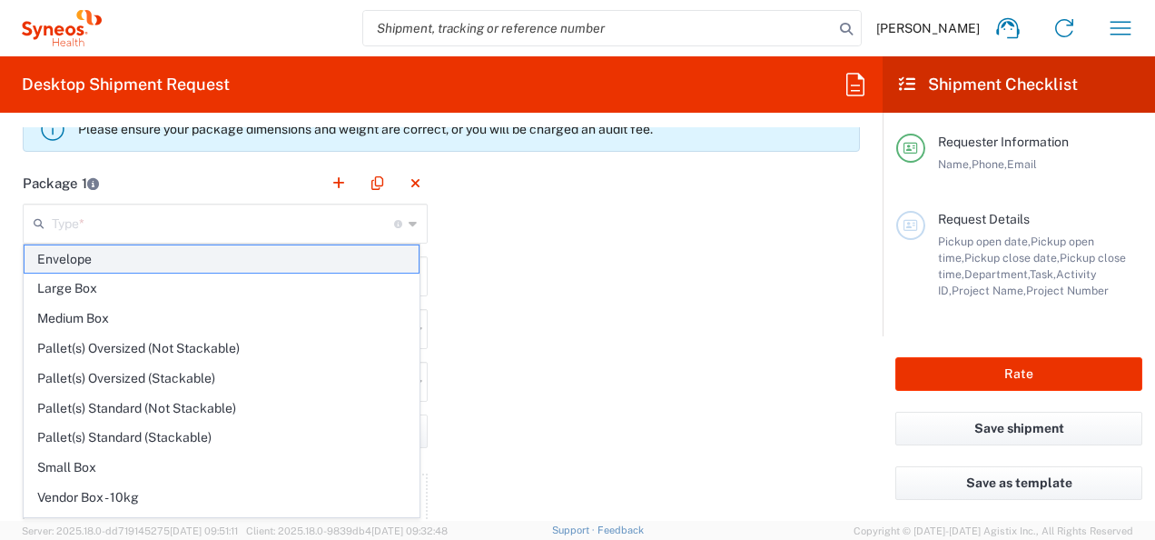
type input "0.25"
type input "in"
type input "0.45"
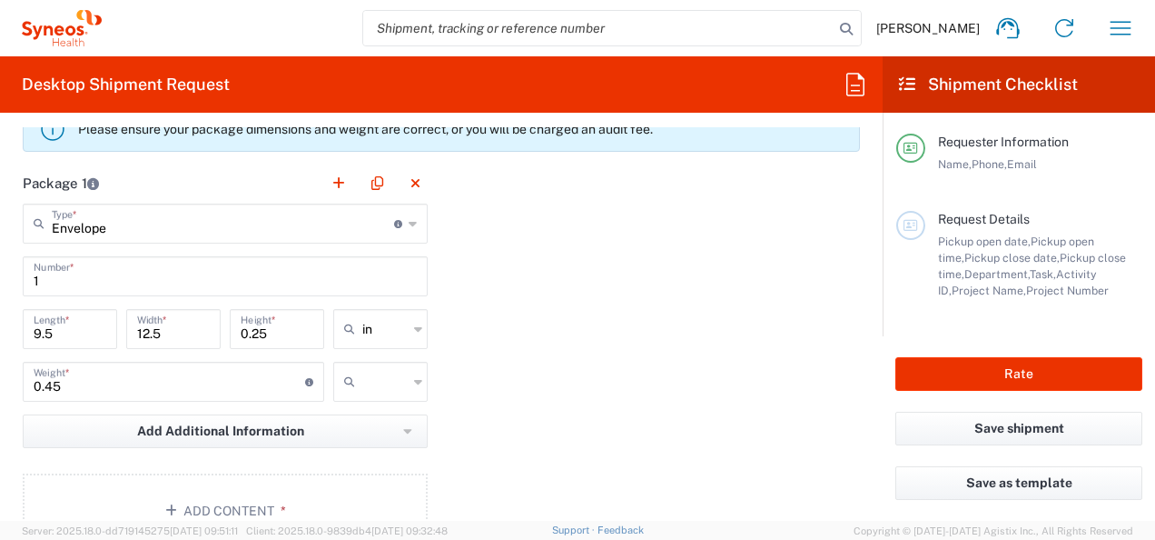
scroll to position [1695, 0]
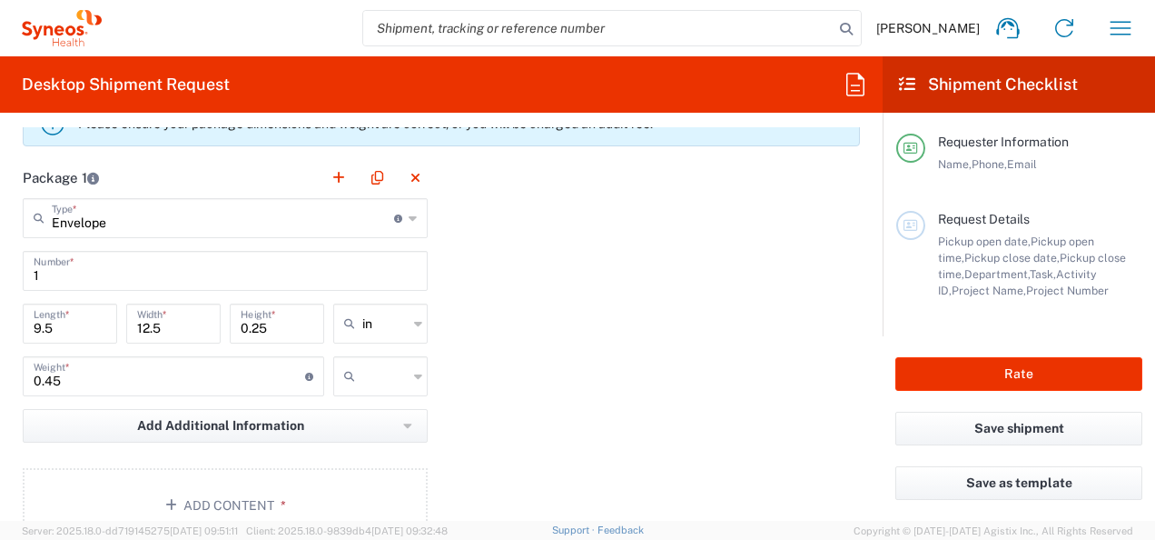
click at [414, 372] on icon at bounding box center [418, 376] width 8 height 29
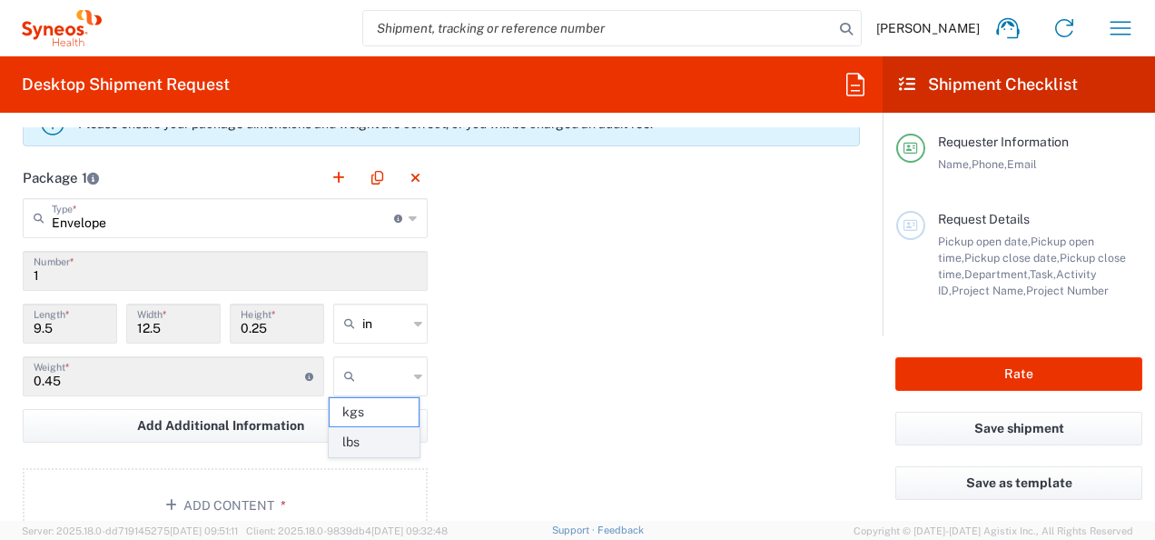
click at [382, 449] on span "lbs" at bounding box center [374, 442] width 89 height 28
type input "lbs"
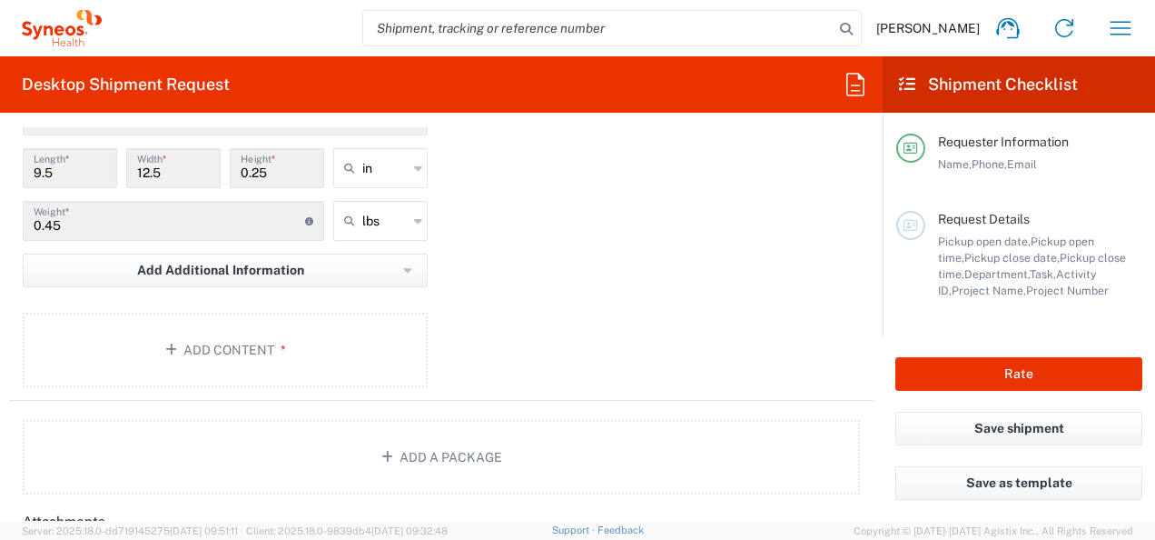
scroll to position [1869, 0]
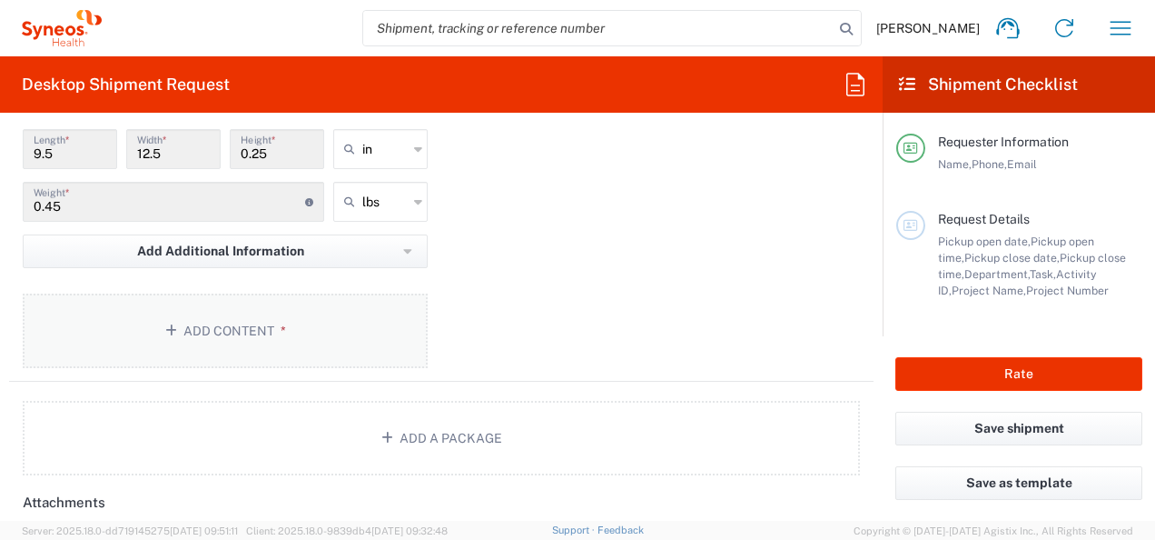
click at [251, 312] on button "Add Content *" at bounding box center [225, 330] width 405 height 74
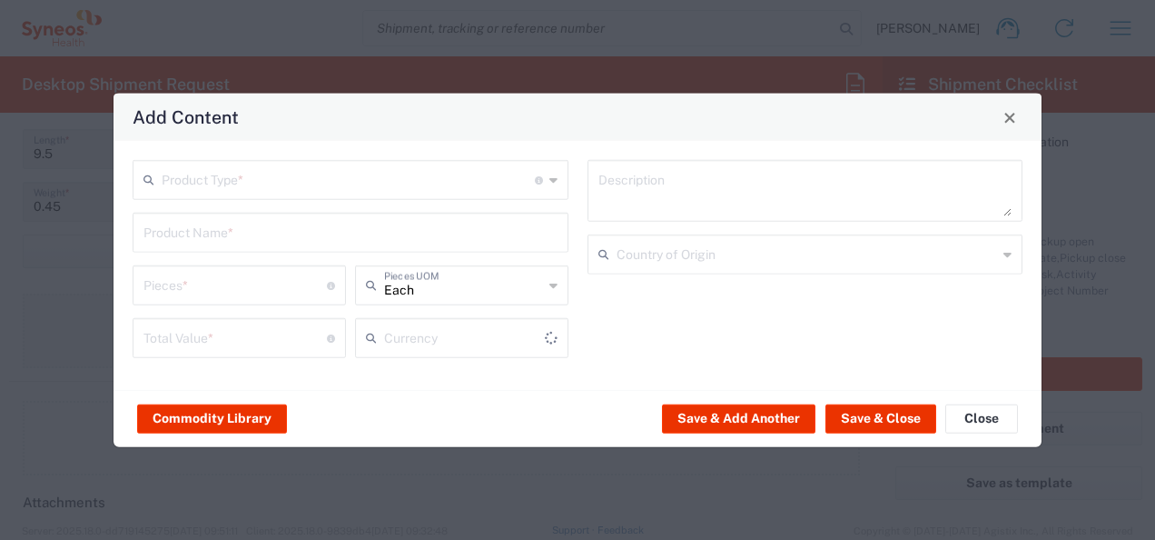
type input "US Dollar"
click at [420, 183] on input "text" at bounding box center [348, 179] width 373 height 32
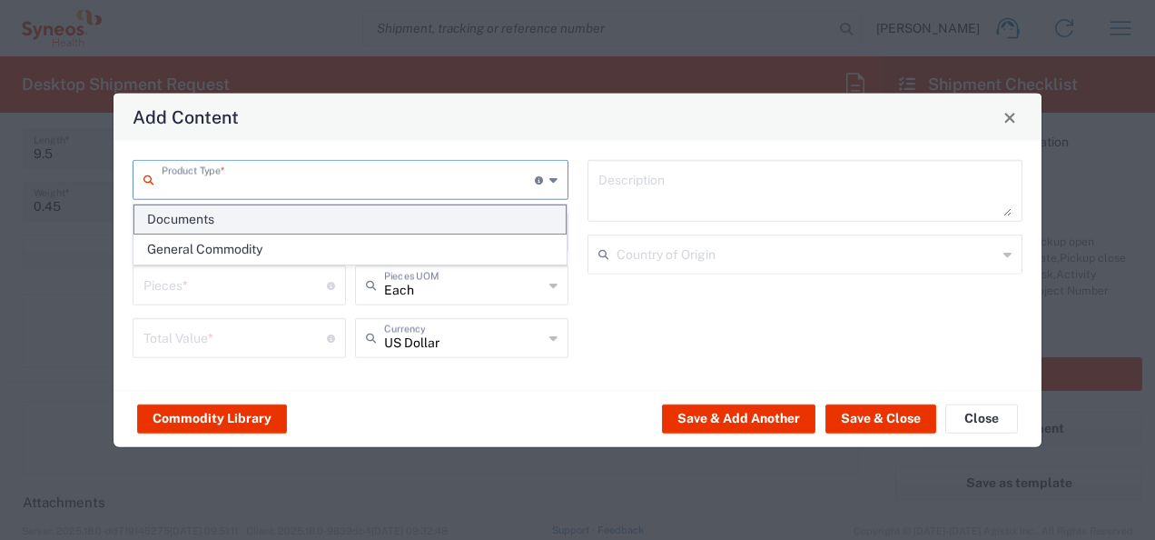
click at [343, 222] on span "Documents" at bounding box center [350, 219] width 432 height 28
type input "Documents"
type input "1"
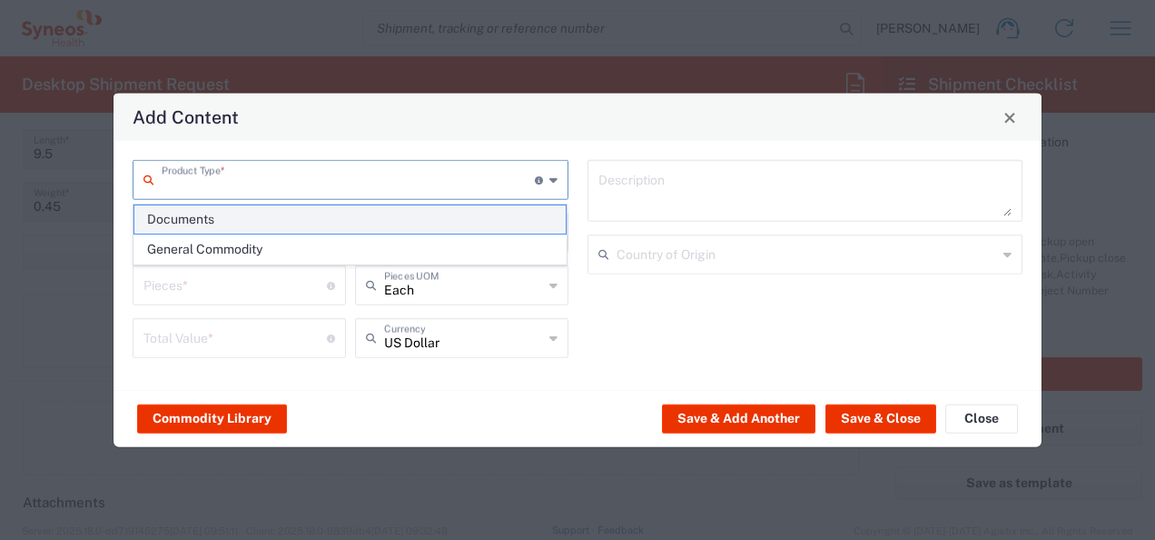
type textarea "Documents"
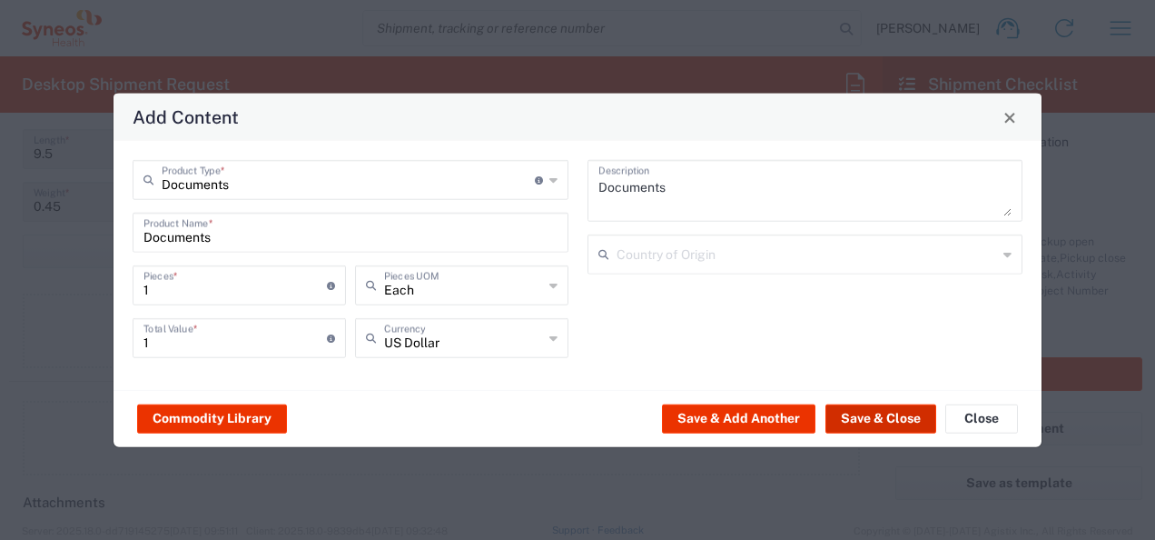
click at [887, 416] on button "Save & Close" at bounding box center [881, 417] width 111 height 29
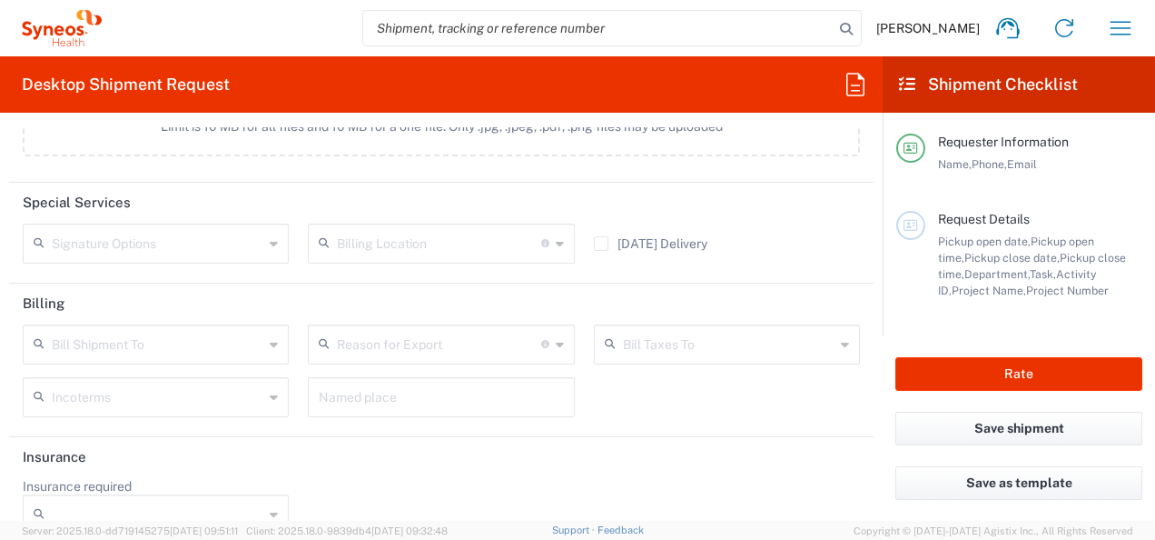
scroll to position [2456, 0]
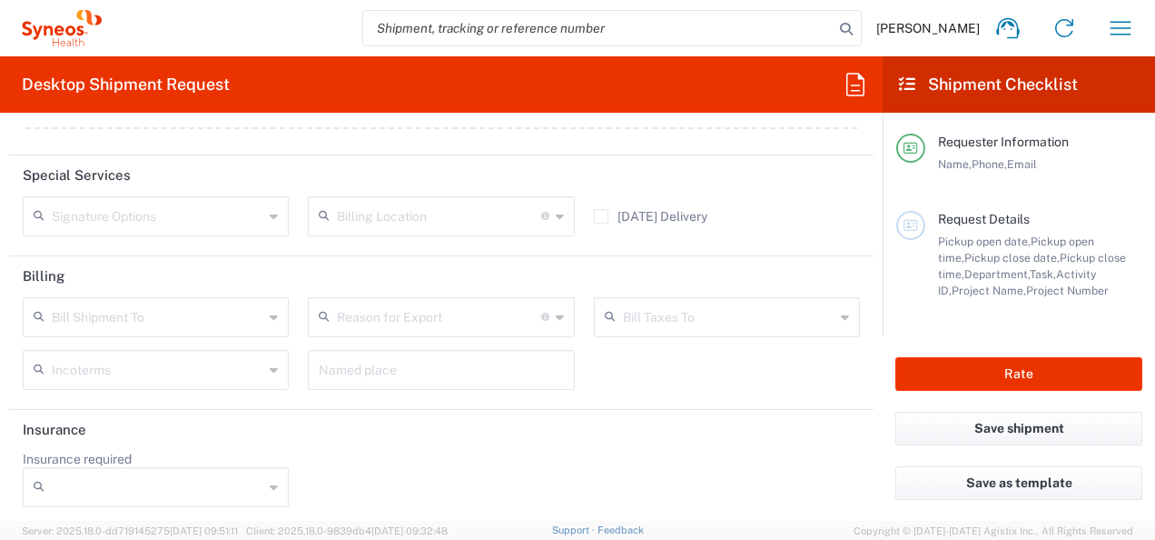
click at [270, 312] on icon at bounding box center [274, 316] width 8 height 29
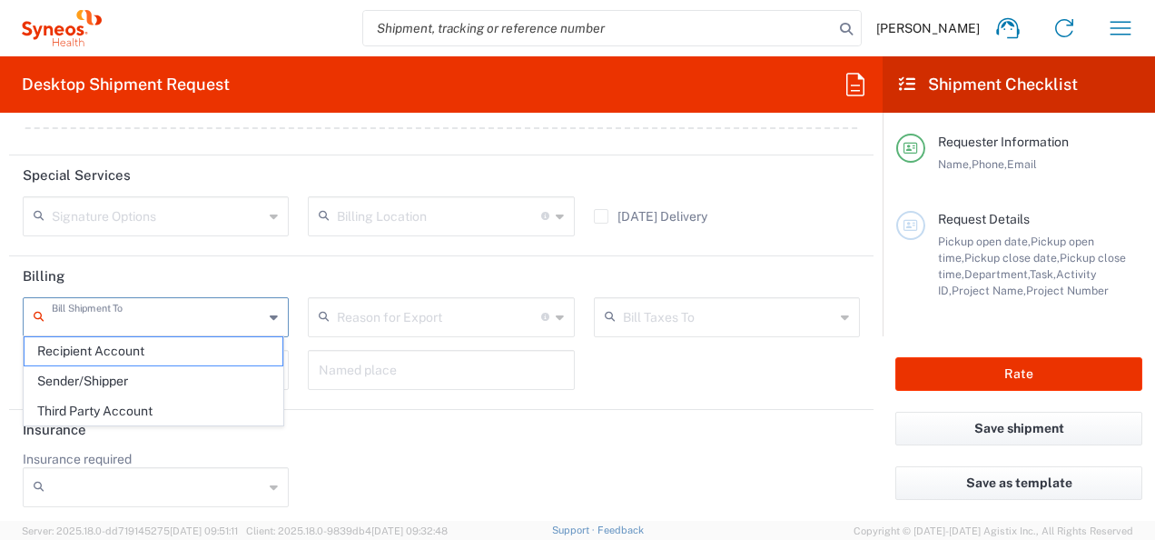
click at [270, 312] on icon at bounding box center [274, 316] width 8 height 29
click at [376, 401] on agx-form-section "Billing Bill Shipment To Recipient Account Sender/Shipper Third Party Account R…" at bounding box center [441, 333] width 865 height 154
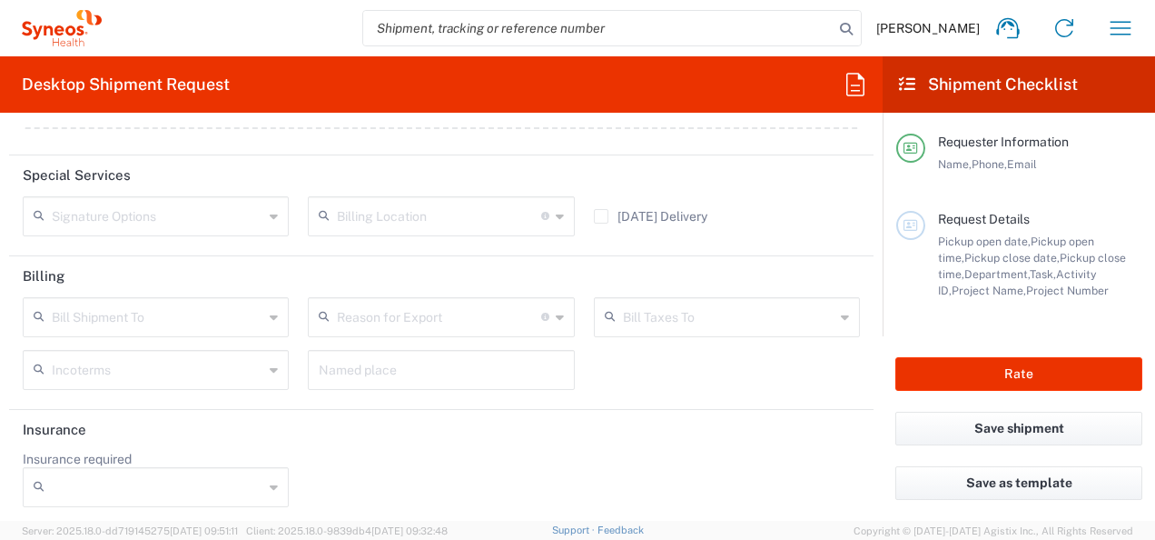
click at [376, 401] on agx-form-section "Billing Bill Shipment To Recipient Account Sender/Shipper Third Party Account R…" at bounding box center [441, 333] width 865 height 154
click at [556, 211] on icon at bounding box center [560, 216] width 8 height 29
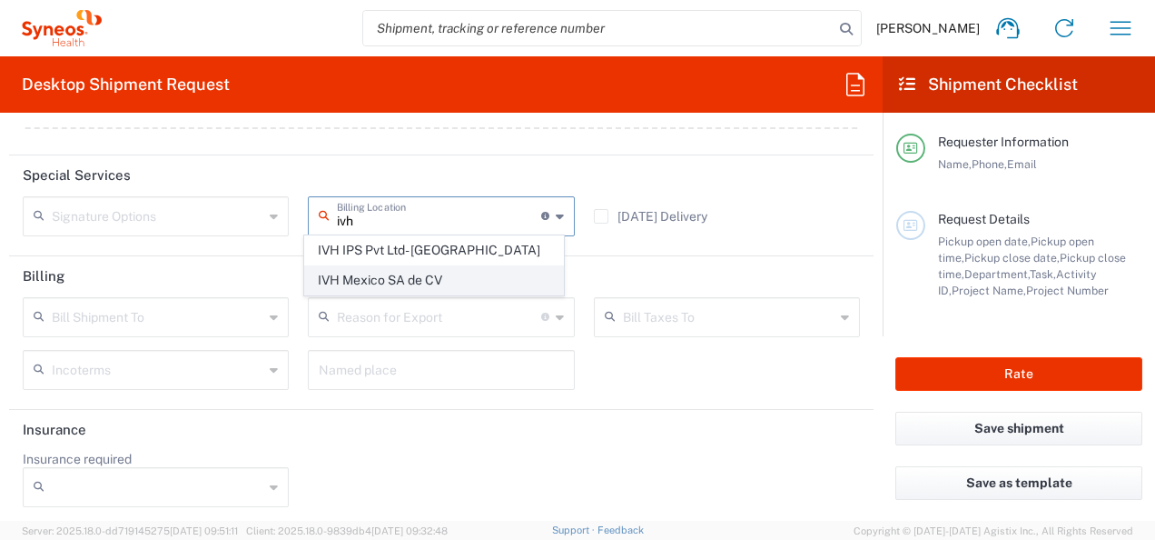
click at [418, 273] on span "IVH Mexico SA de CV" at bounding box center [434, 280] width 258 height 28
type input "IVH Mexico SA de CV"
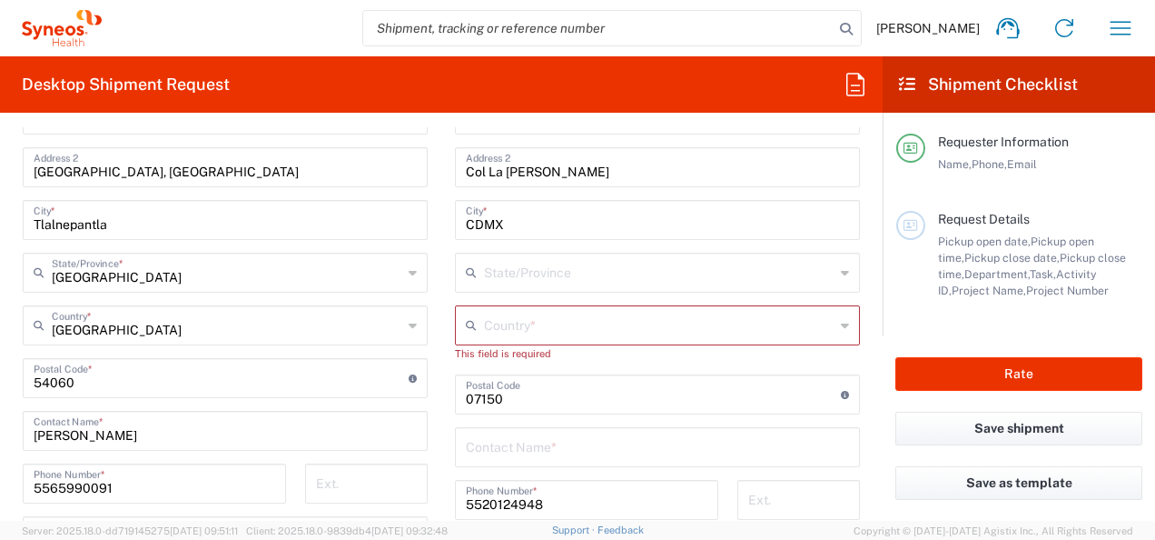
scroll to position [948, 0]
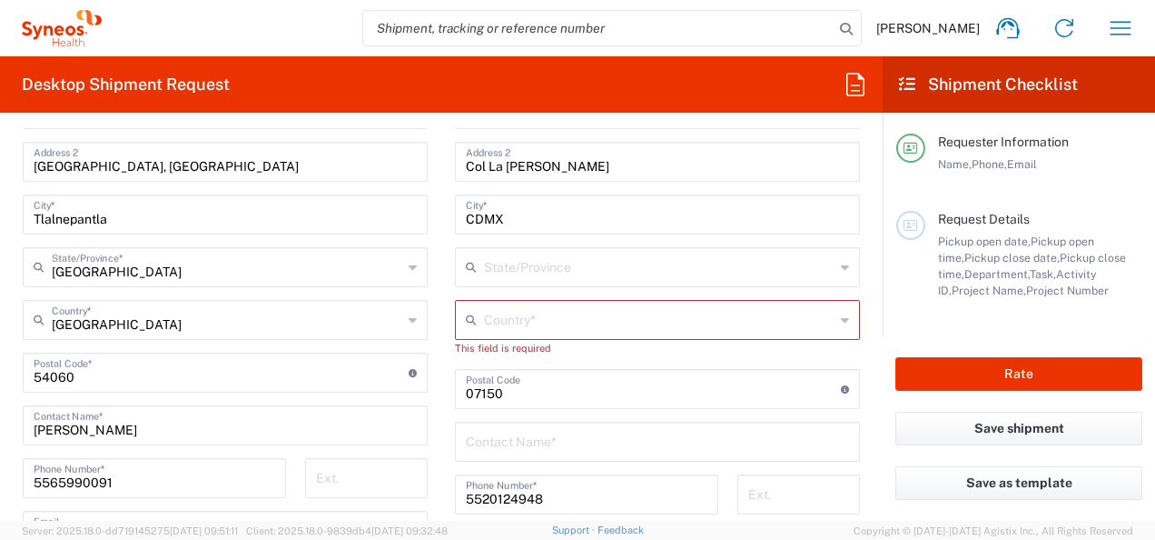
click at [564, 316] on input "text" at bounding box center [659, 318] width 351 height 32
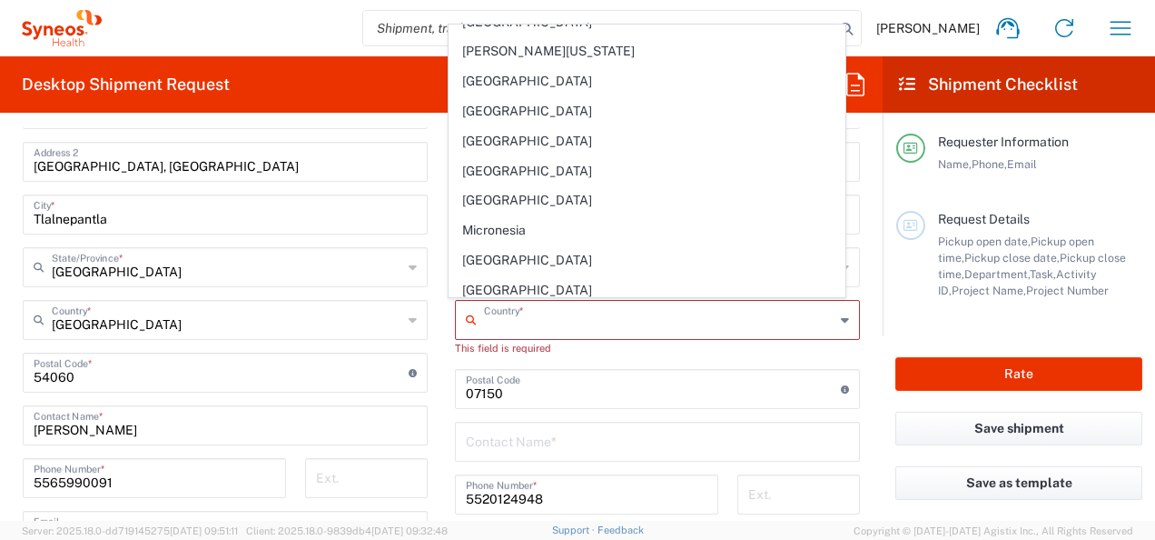
scroll to position [3902, 0]
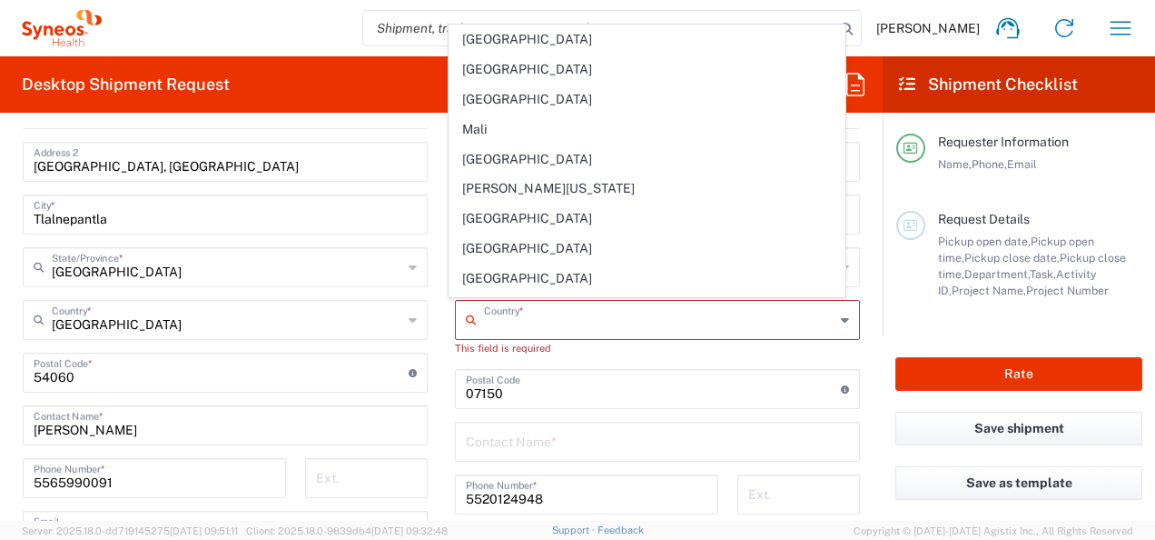
click at [542, 323] on span "[GEOGRAPHIC_DATA]" at bounding box center [647, 337] width 394 height 28
type input "[GEOGRAPHIC_DATA]"
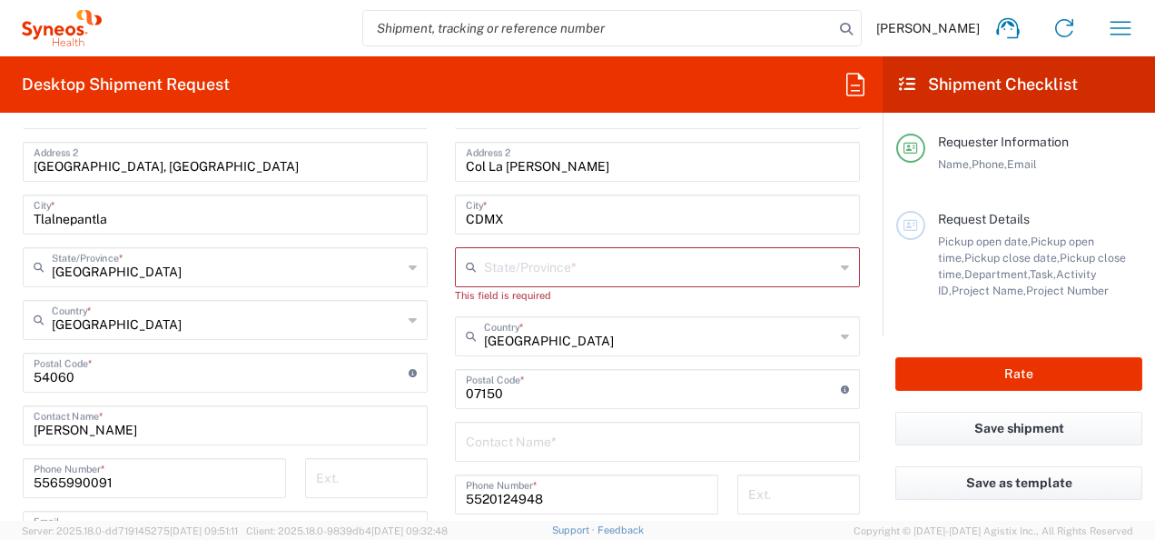
click at [841, 266] on icon at bounding box center [845, 267] width 8 height 29
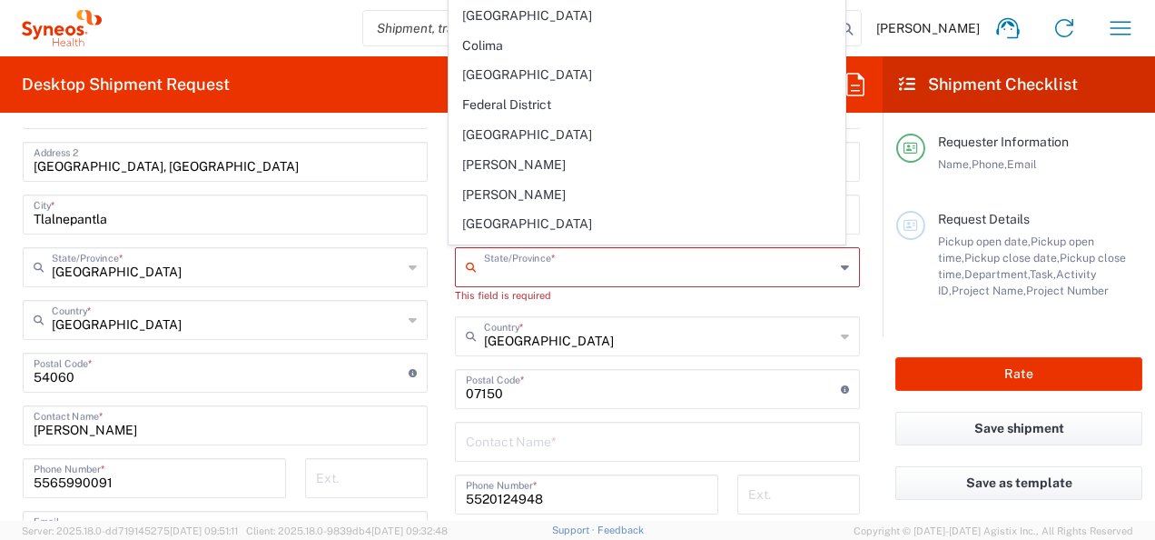
scroll to position [143, 0]
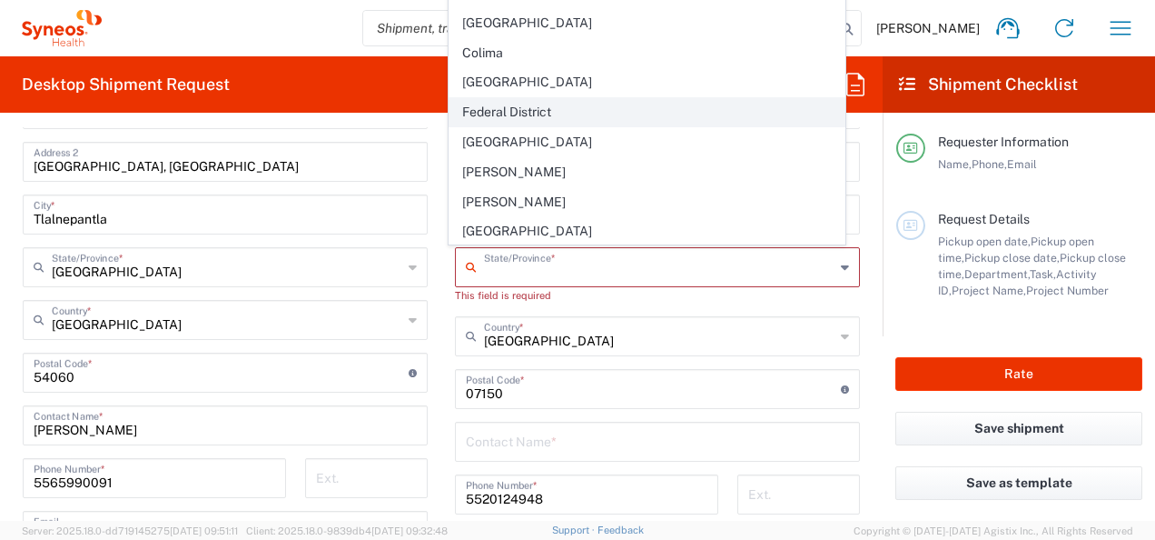
click at [583, 106] on span "Federal District" at bounding box center [647, 112] width 394 height 28
type input "Federal District"
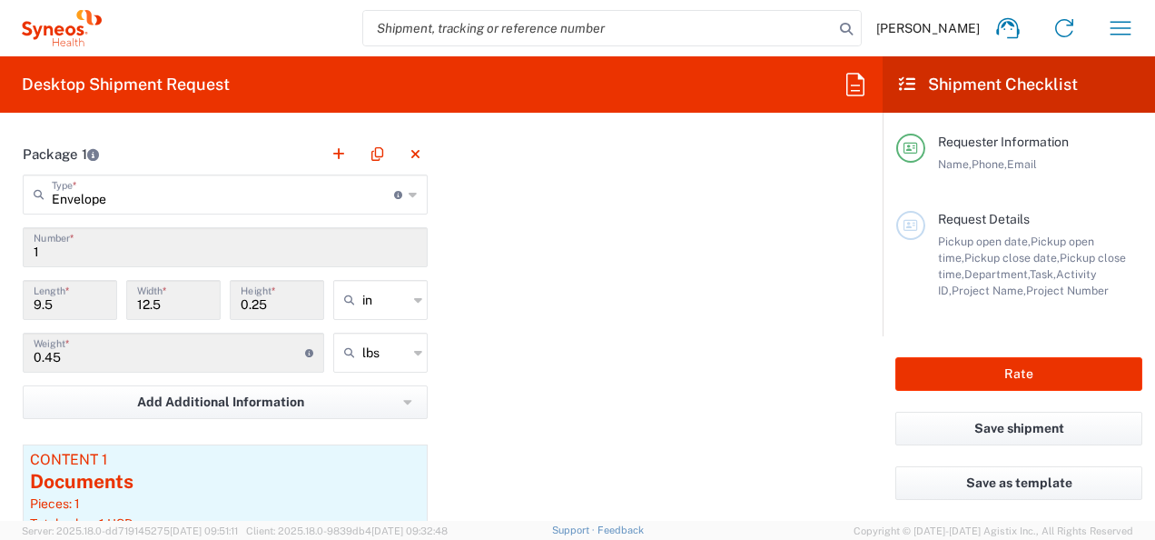
scroll to position [1631, 0]
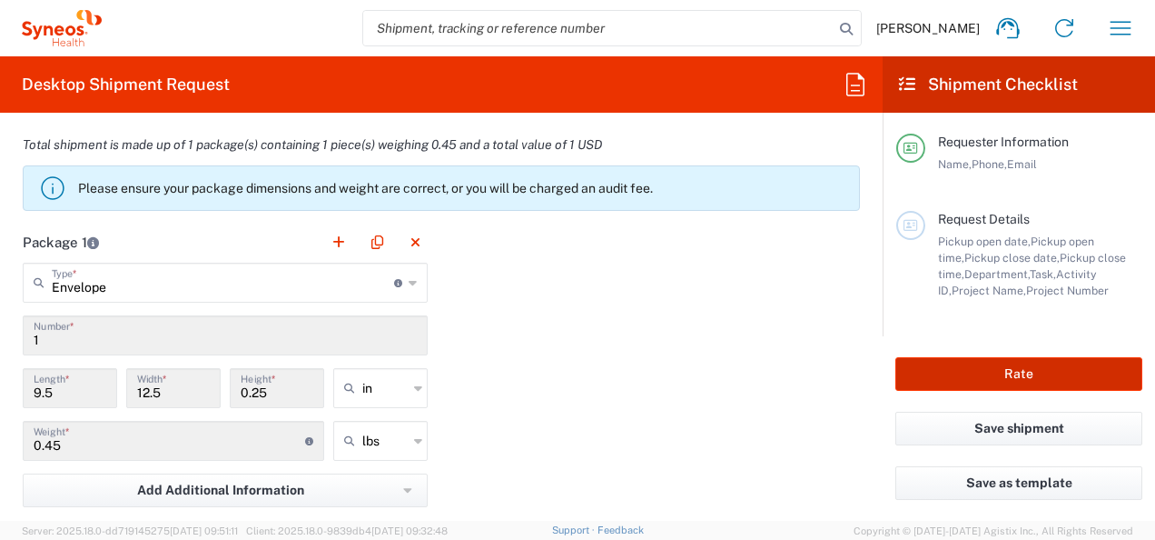
click at [1015, 382] on button "Rate" at bounding box center [1019, 374] width 247 height 34
type input "3000 DEPARTMENTAL EXPENSE"
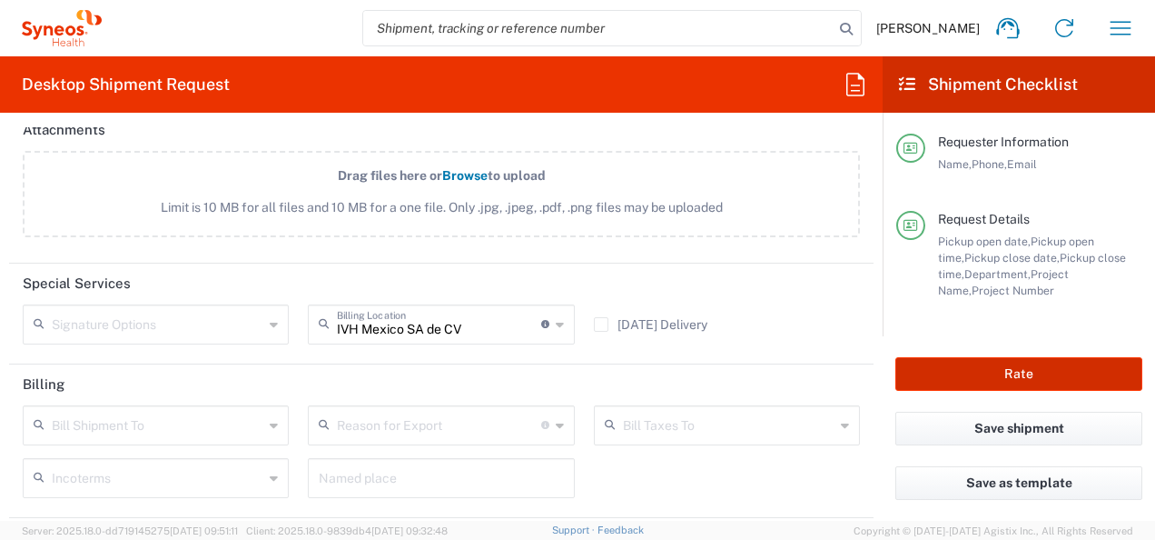
scroll to position [2456, 0]
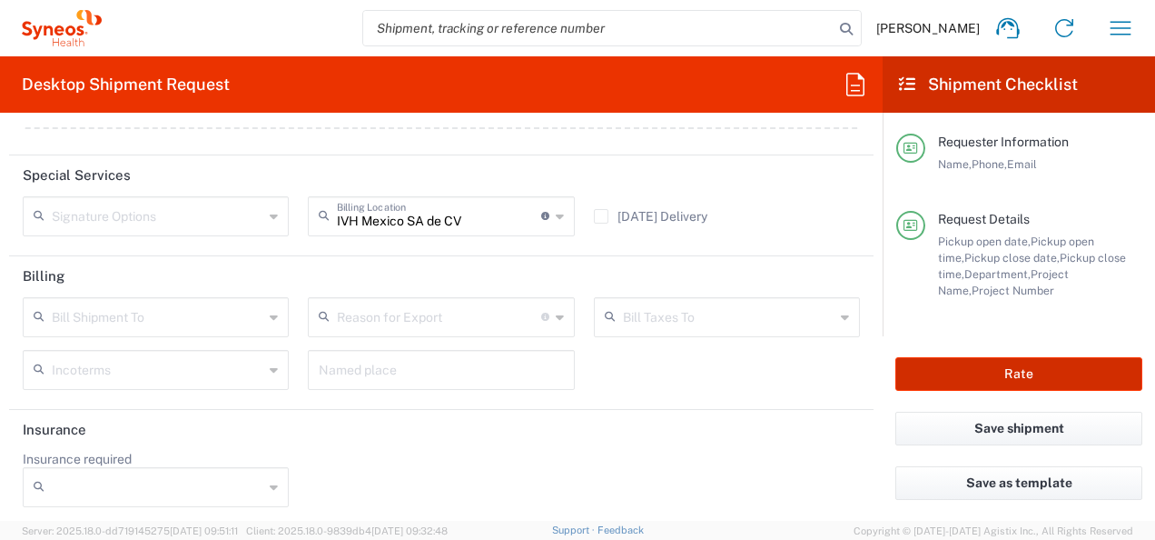
click at [1033, 379] on button "Rate" at bounding box center [1019, 374] width 247 height 34
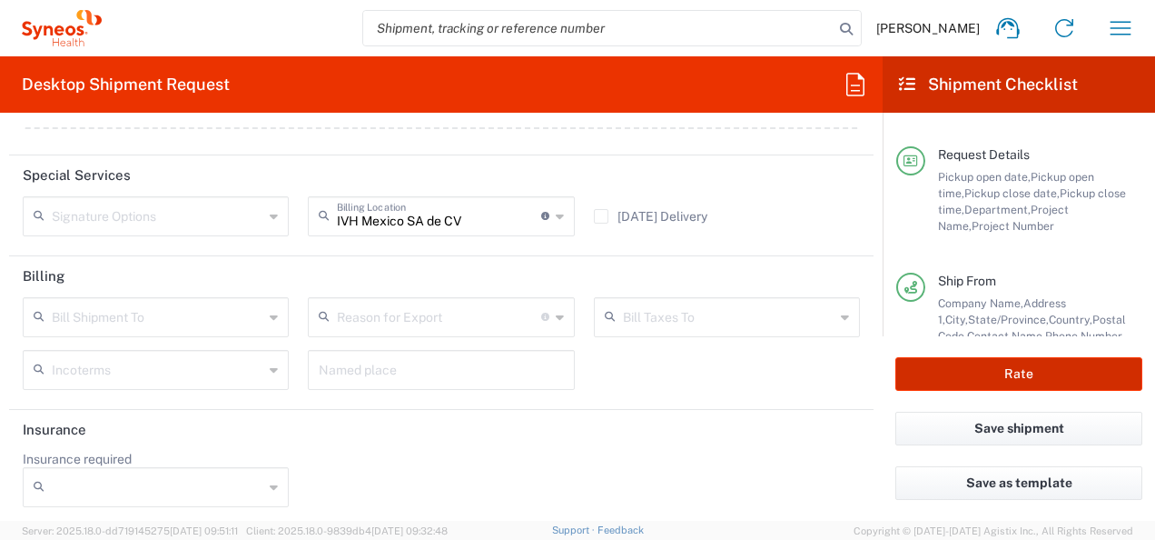
scroll to position [0, 0]
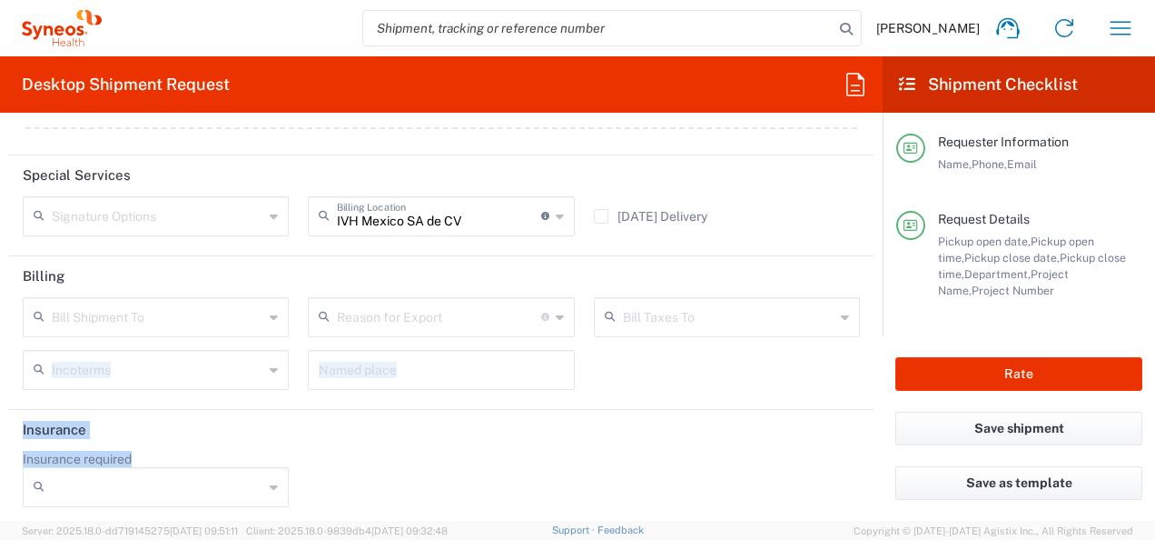
drag, startPoint x: 865, startPoint y: 473, endPoint x: 871, endPoint y: 371, distance: 102.8
click at [871, 371] on form "Requester Information [PERSON_NAME] Name * [PHONE_NUMBER] Phone * [PERSON_NAME]…" at bounding box center [441, 323] width 883 height 393
drag, startPoint x: 775, startPoint y: 478, endPoint x: 765, endPoint y: 480, distance: 10.2
click at [765, 480] on div "Insurance required No Yes" at bounding box center [442, 485] width 857 height 69
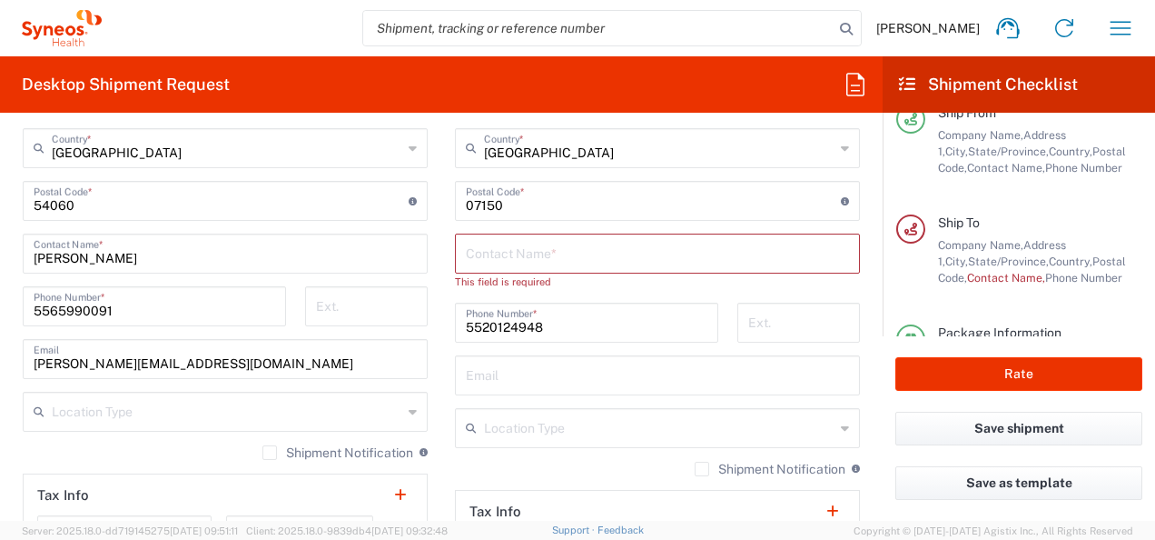
scroll to position [1130, 0]
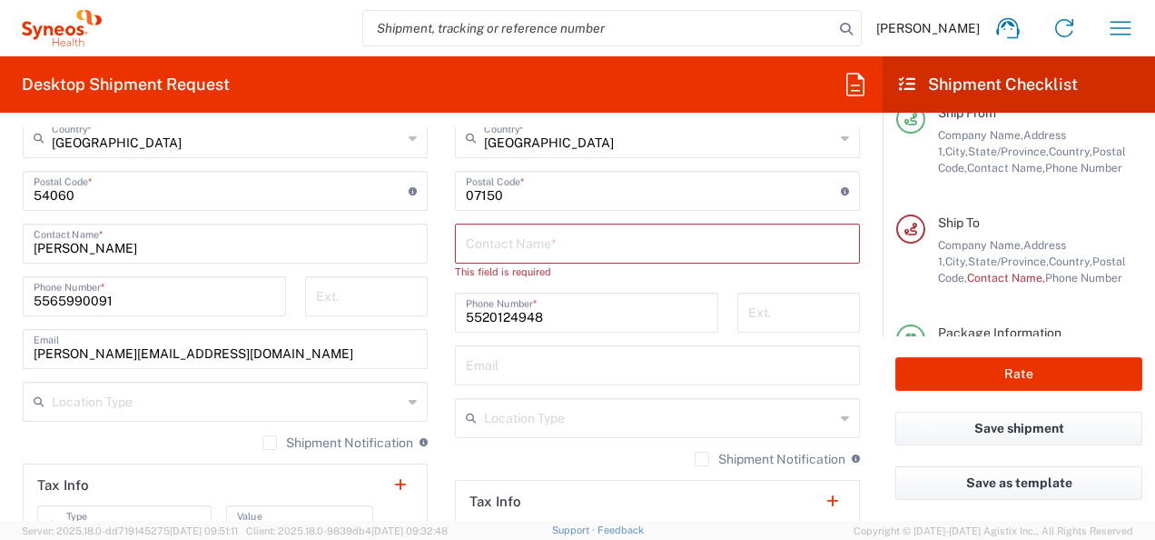
click at [267, 352] on input "[PERSON_NAME][EMAIL_ADDRESS][DOMAIN_NAME]" at bounding box center [225, 348] width 383 height 32
drag, startPoint x: 267, startPoint y: 352, endPoint x: 38, endPoint y: 377, distance: 230.2
click at [38, 377] on div "INC Research Clin Svcs [GEOGRAPHIC_DATA] Location INC Research Clin Svcs [GEOGR…" at bounding box center [225, 210] width 405 height 816
type input "j"
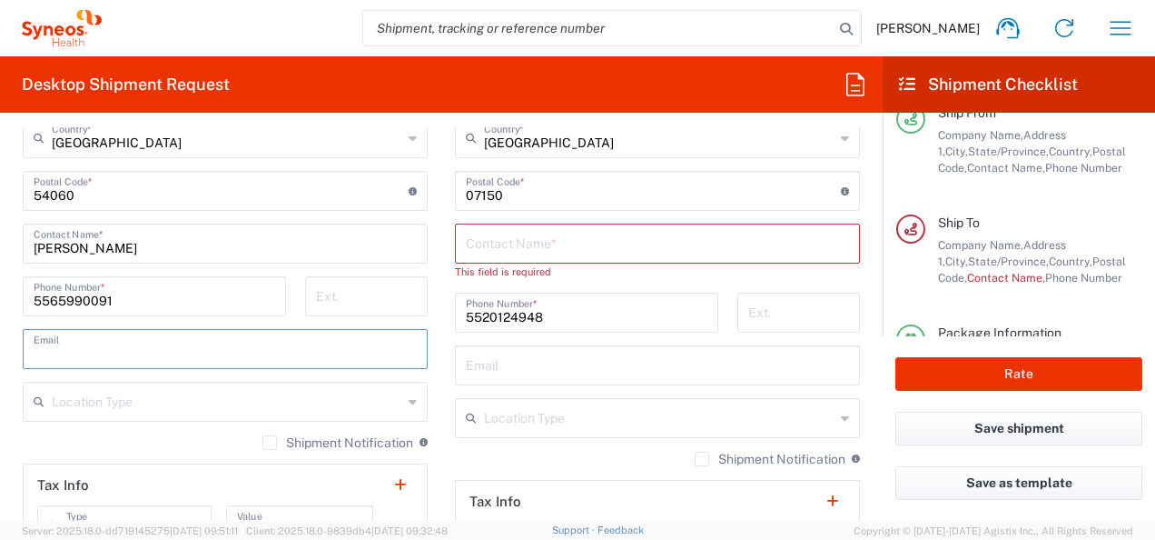
click at [612, 239] on input "text" at bounding box center [657, 242] width 383 height 32
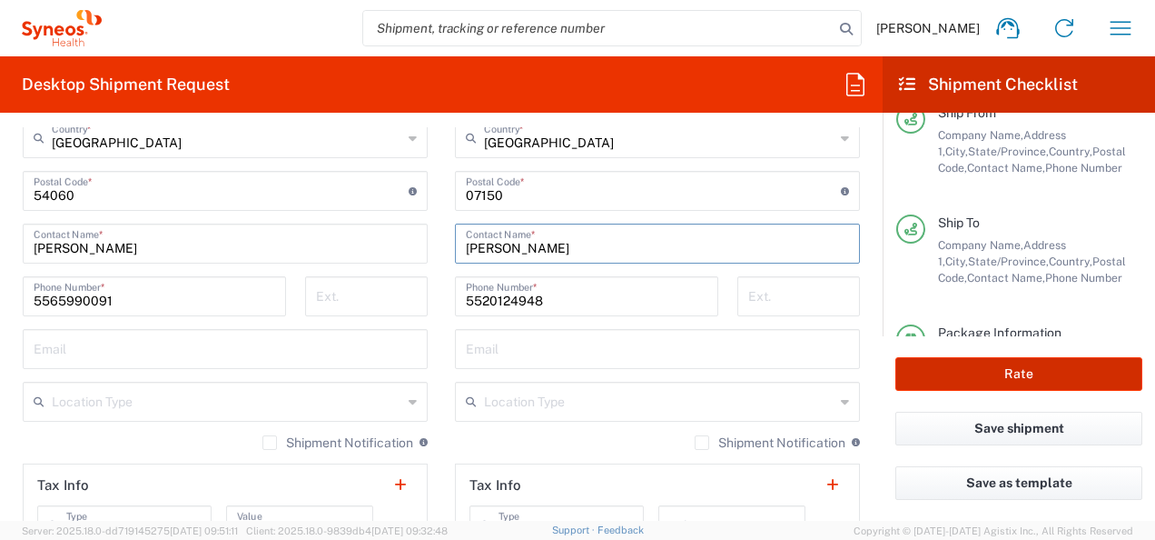
type input "[PERSON_NAME]"
click at [1041, 373] on button "Rate" at bounding box center [1019, 374] width 247 height 34
click at [1014, 378] on button "Rate" at bounding box center [1019, 374] width 247 height 34
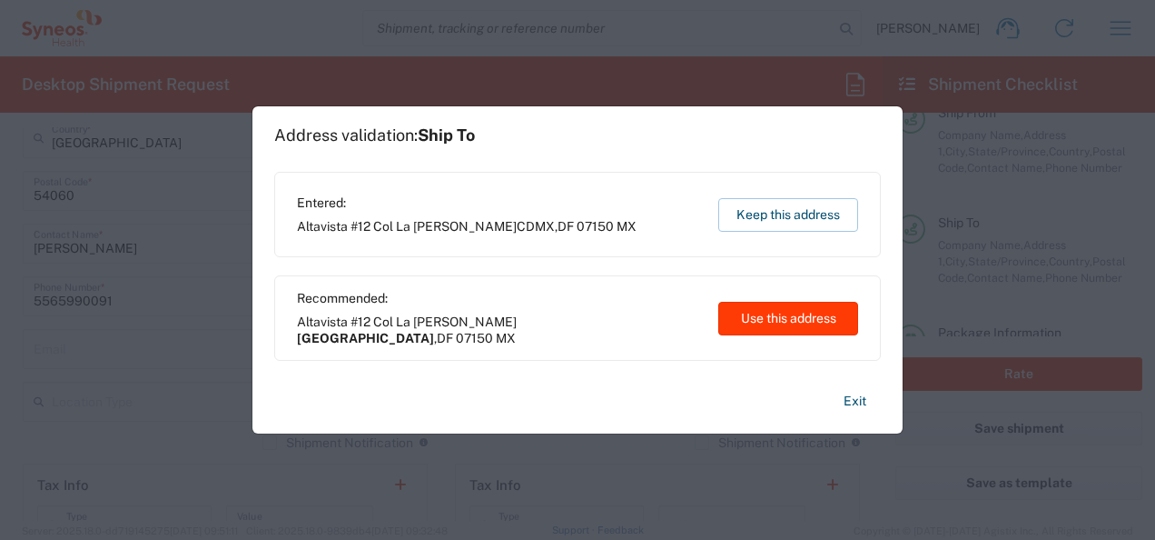
click at [774, 324] on button "Use this address" at bounding box center [789, 319] width 140 height 34
click at [774, 324] on div "Ext." at bounding box center [800, 302] width 142 height 53
type input "[GEOGRAPHIC_DATA]"
type input "Federal District"
type input "[GEOGRAPHIC_DATA]"
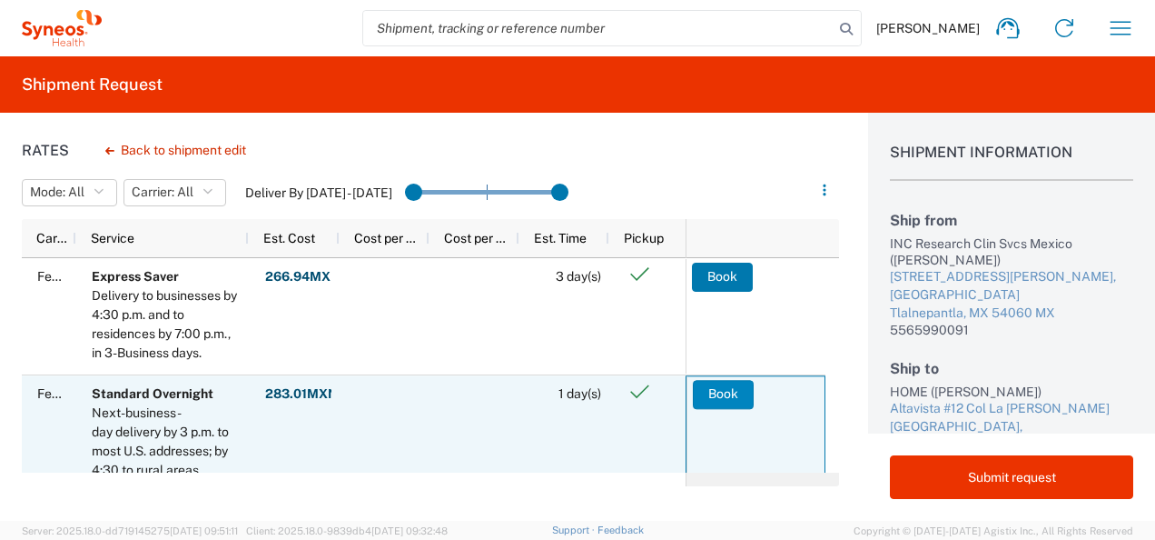
click at [718, 390] on button "Book" at bounding box center [723, 394] width 61 height 29
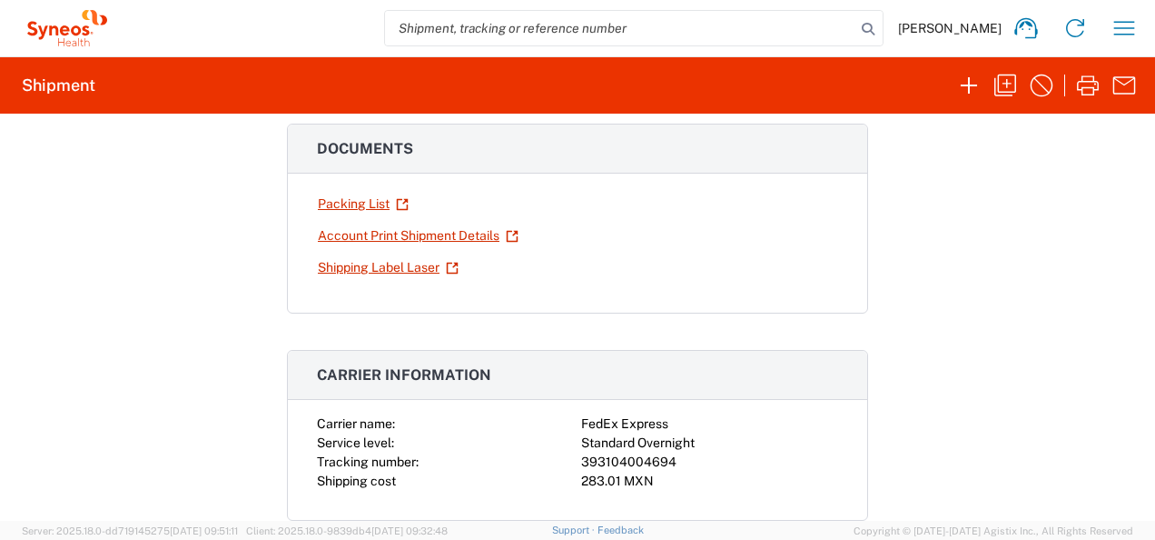
scroll to position [258, 0]
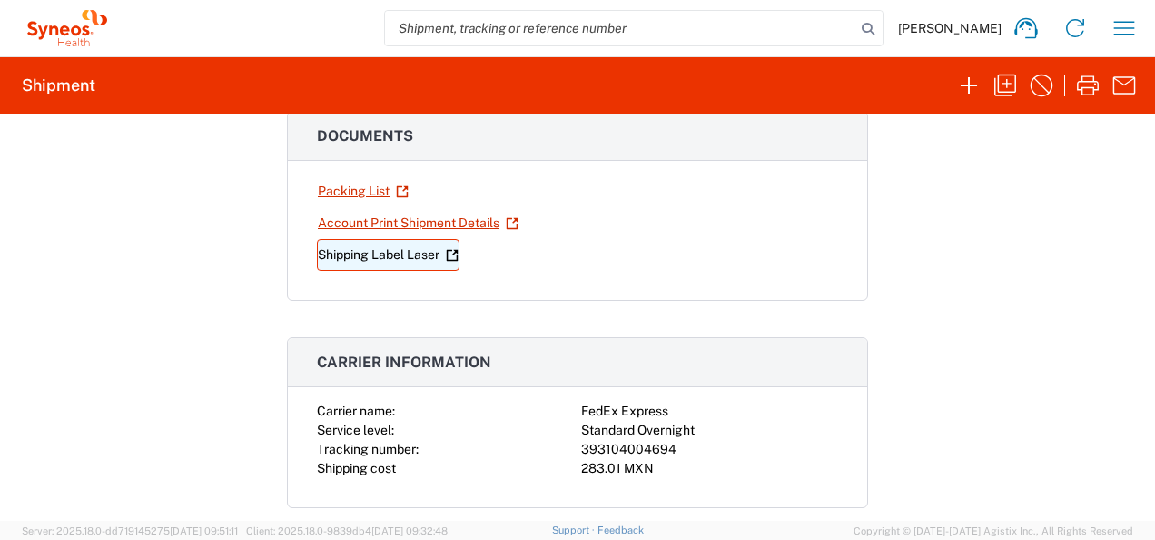
click at [396, 248] on link "Shipping Label Laser" at bounding box center [388, 255] width 143 height 32
